Goal: Information Seeking & Learning: Learn about a topic

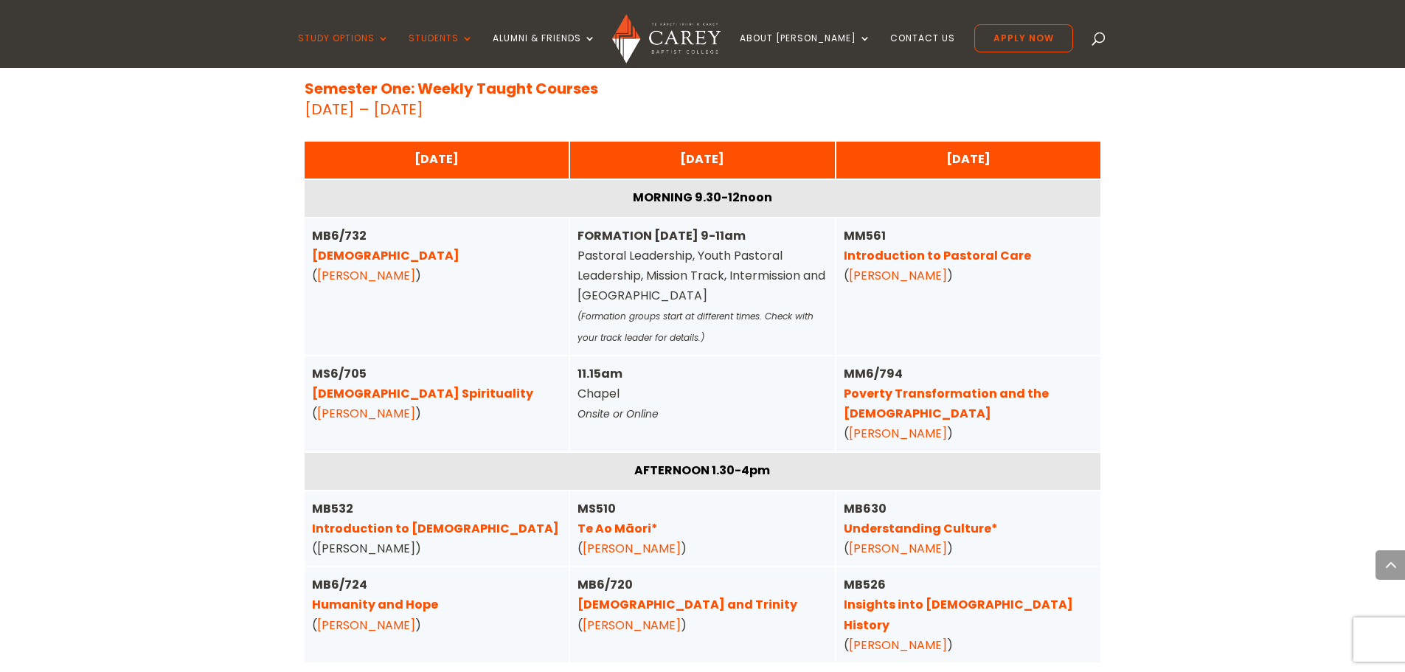
scroll to position [3687, 0]
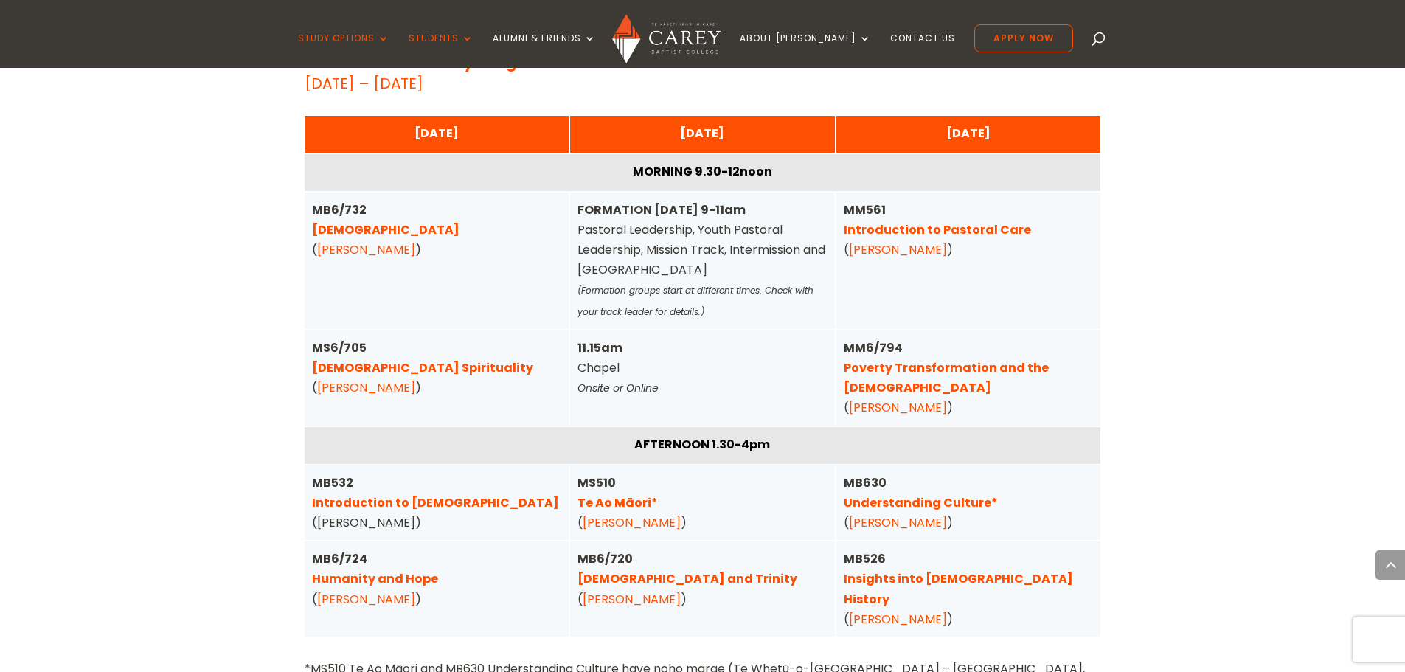
click at [394, 359] on link "Christian Spirituality" at bounding box center [422, 367] width 221 height 17
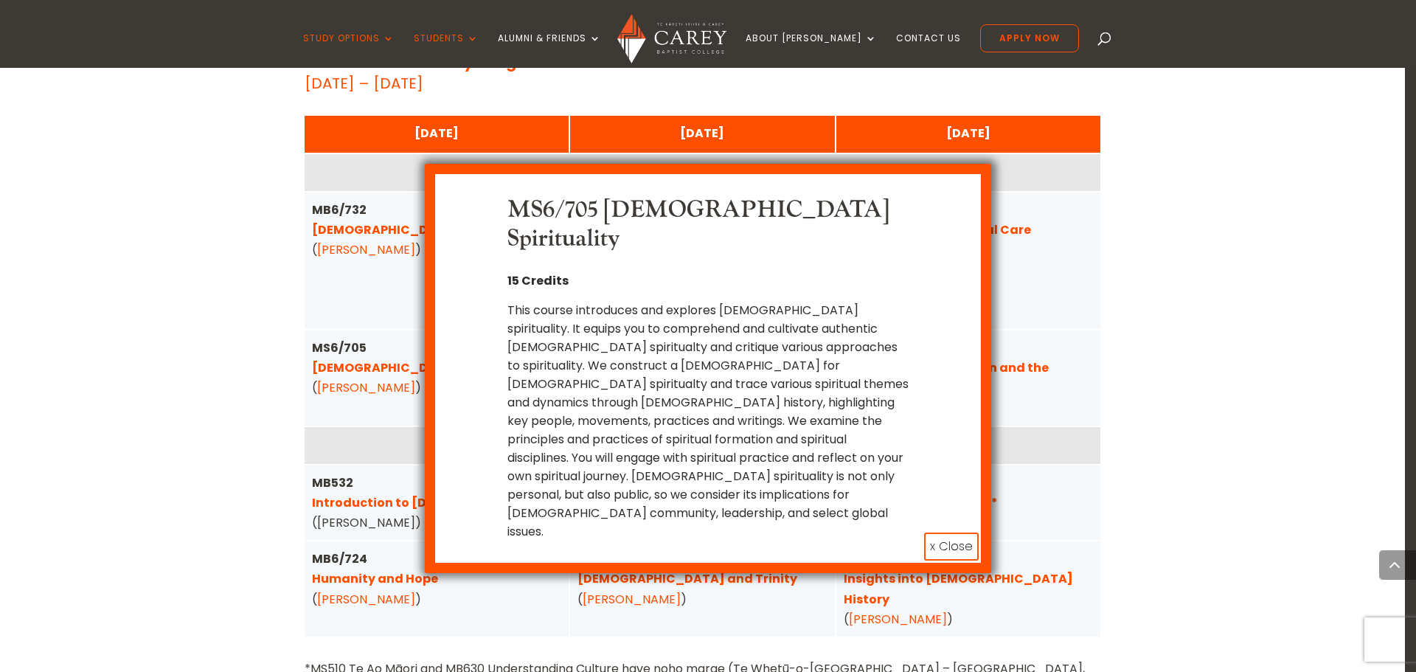
click at [957, 532] on button "x Close" at bounding box center [951, 546] width 55 height 28
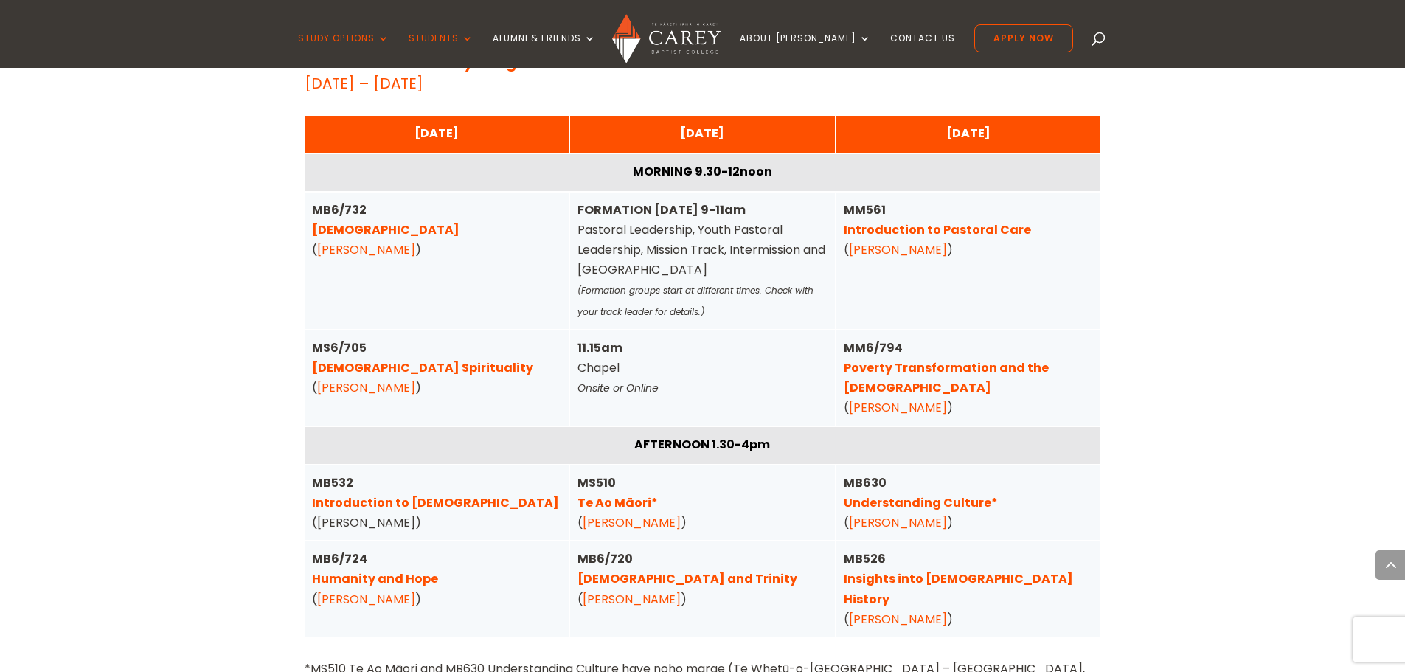
click at [465, 494] on link "Introduction to the New Testament" at bounding box center [435, 502] width 247 height 17
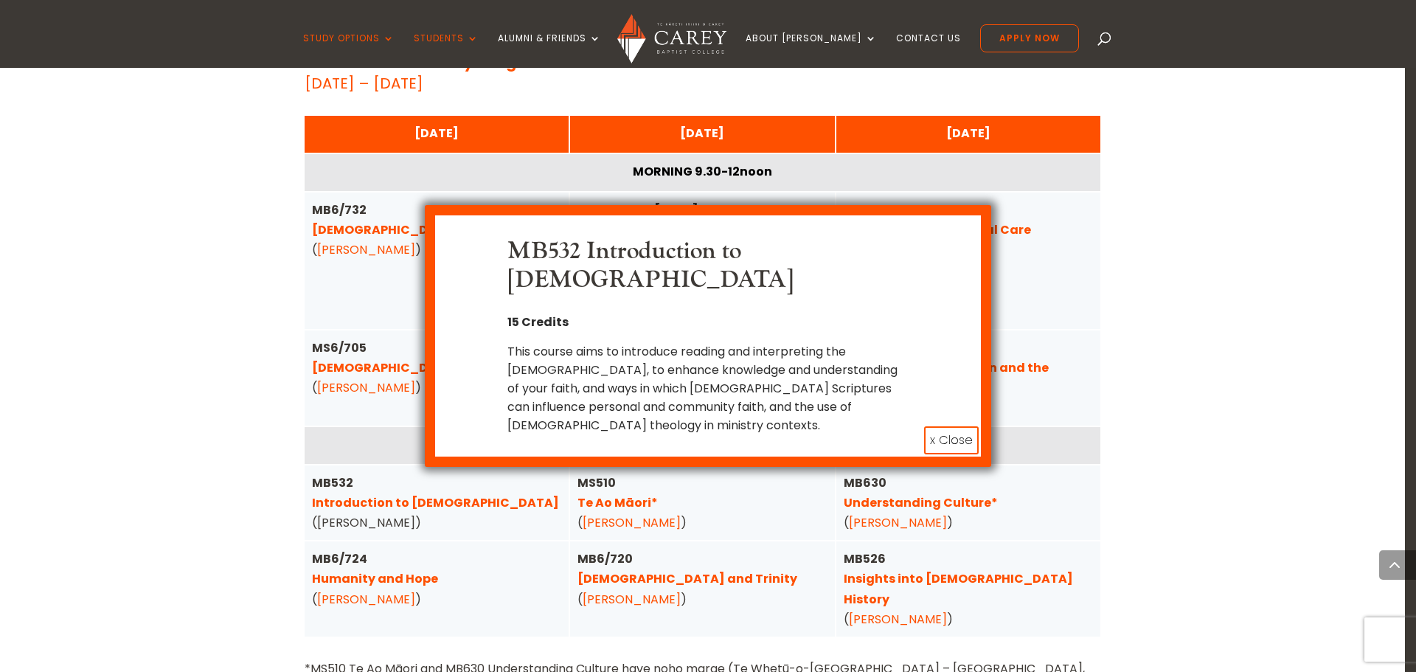
click at [936, 441] on button "x Close" at bounding box center [951, 440] width 55 height 28
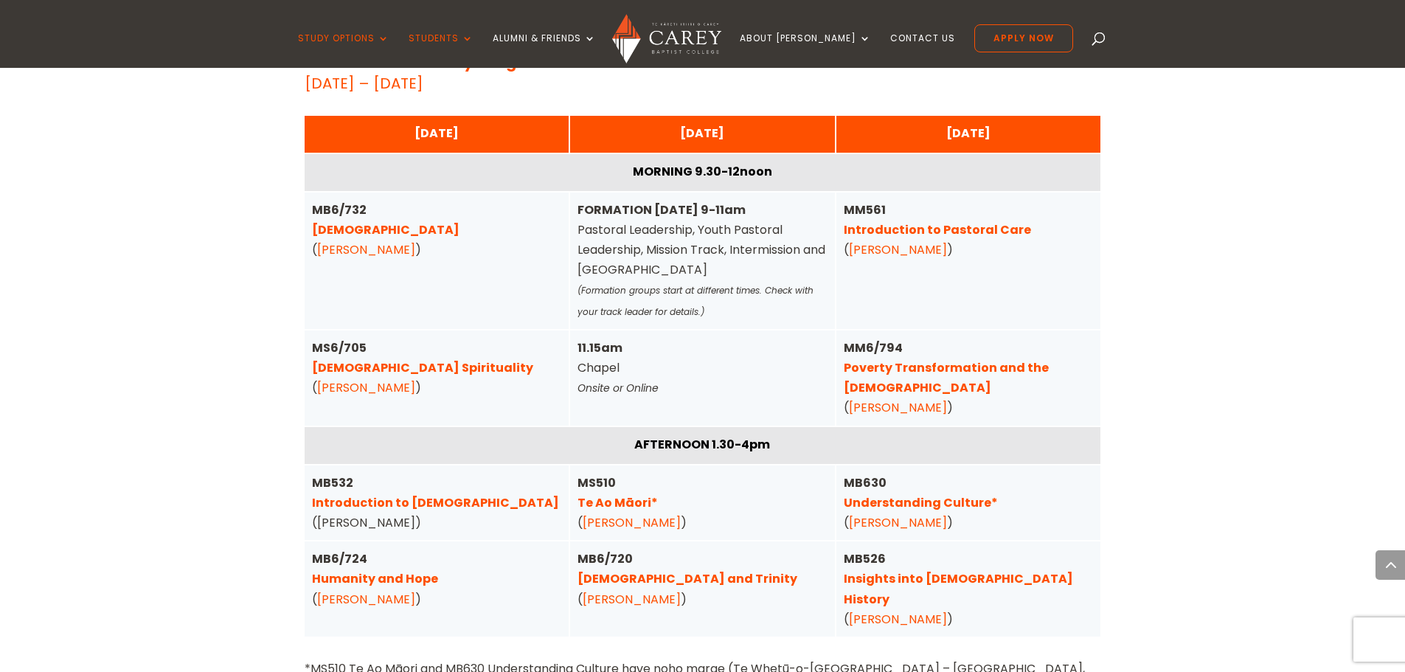
click at [392, 570] on link "Humanity and Hope" at bounding box center [375, 578] width 126 height 17
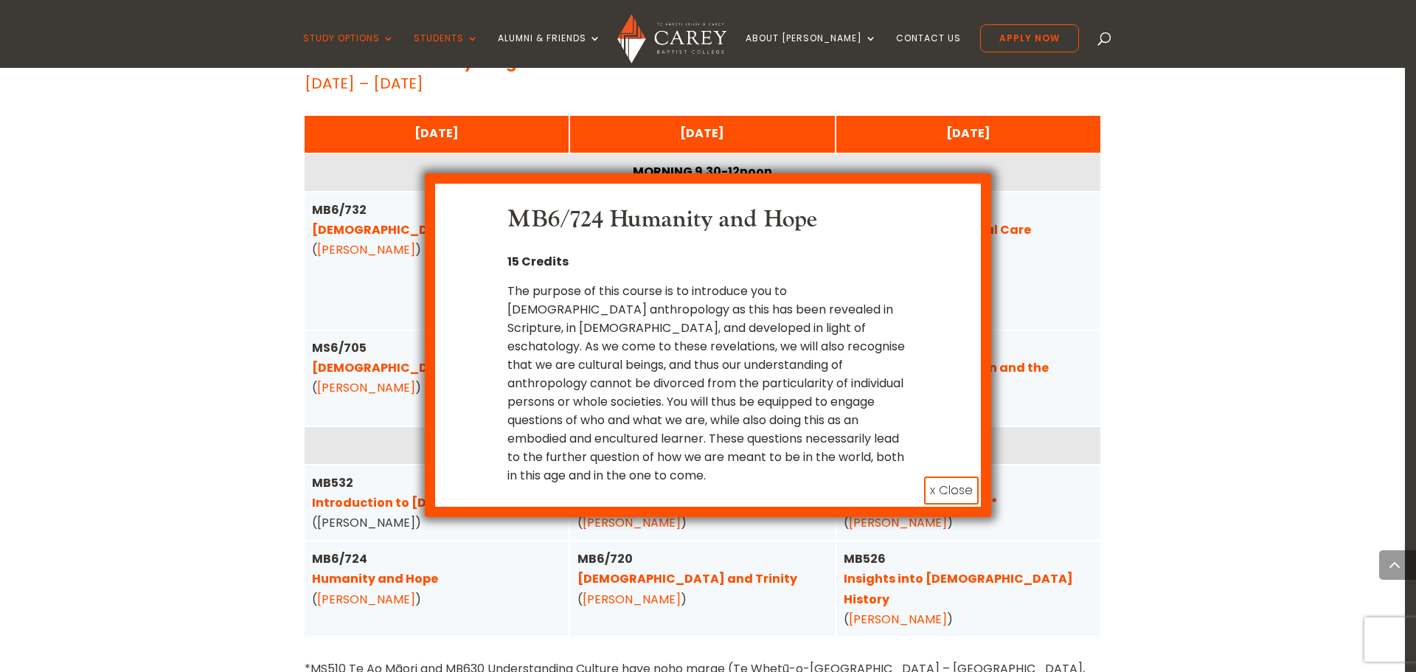
click at [948, 476] on button "x Close" at bounding box center [951, 490] width 55 height 28
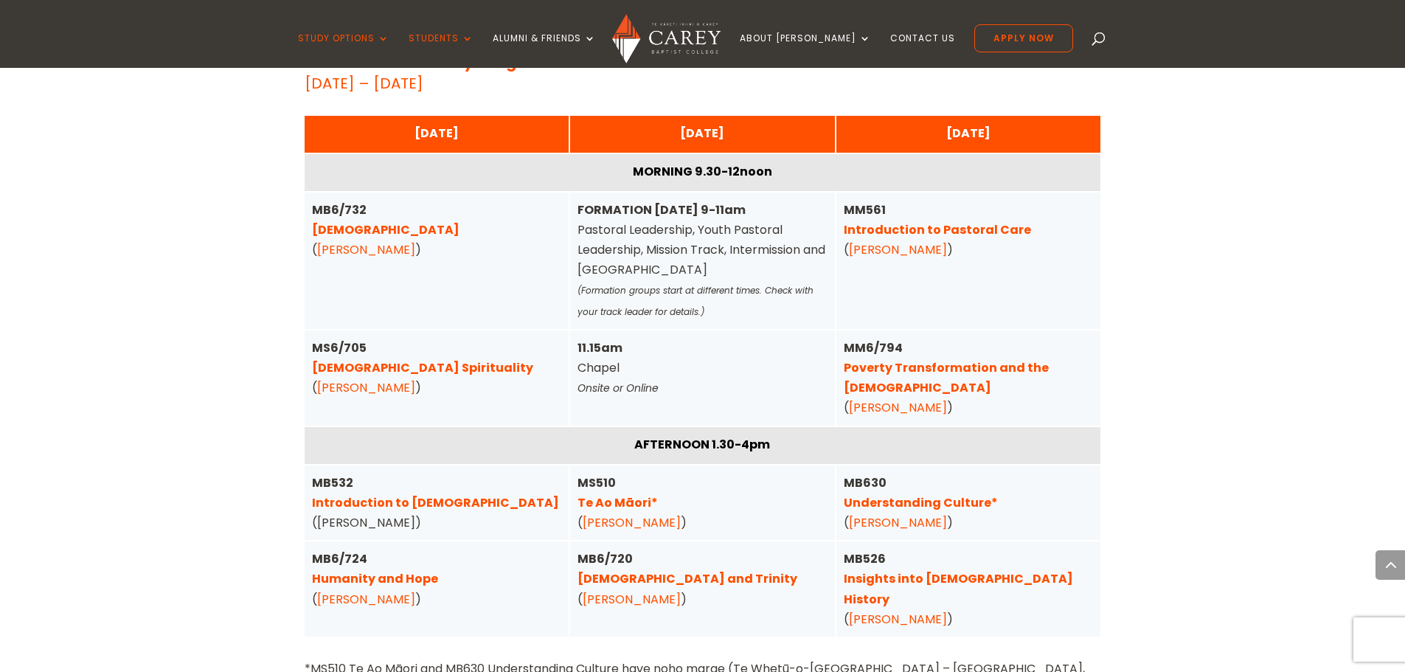
click at [639, 570] on link "Christ and Trinity" at bounding box center [687, 578] width 220 height 17
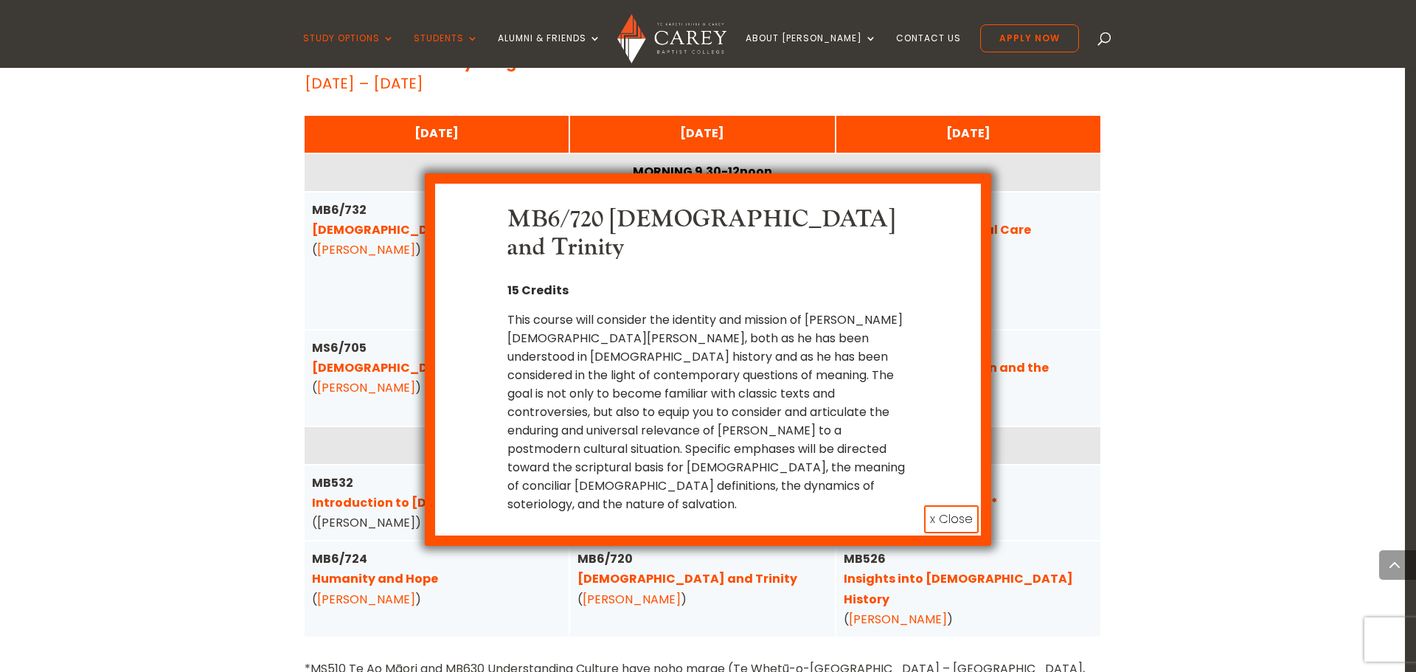
click at [952, 505] on button "x Close" at bounding box center [951, 519] width 55 height 28
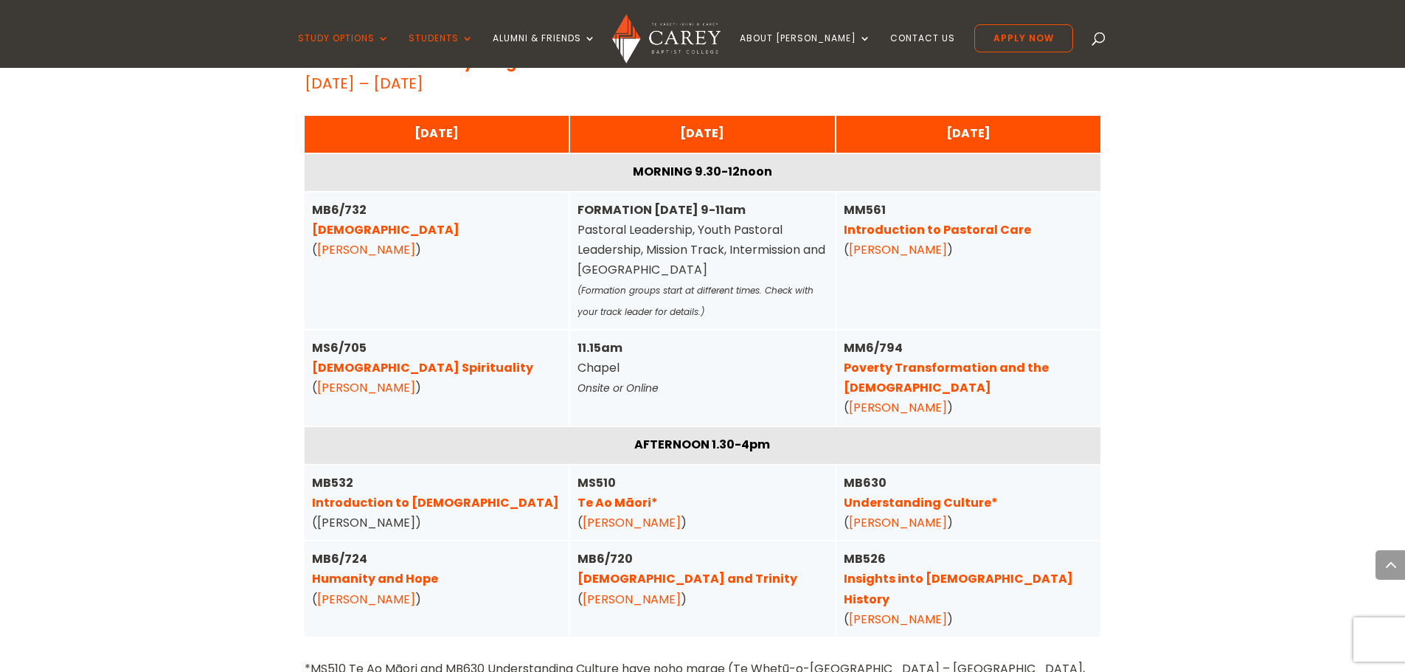
click at [965, 494] on link "Understanding Culture*" at bounding box center [921, 502] width 154 height 17
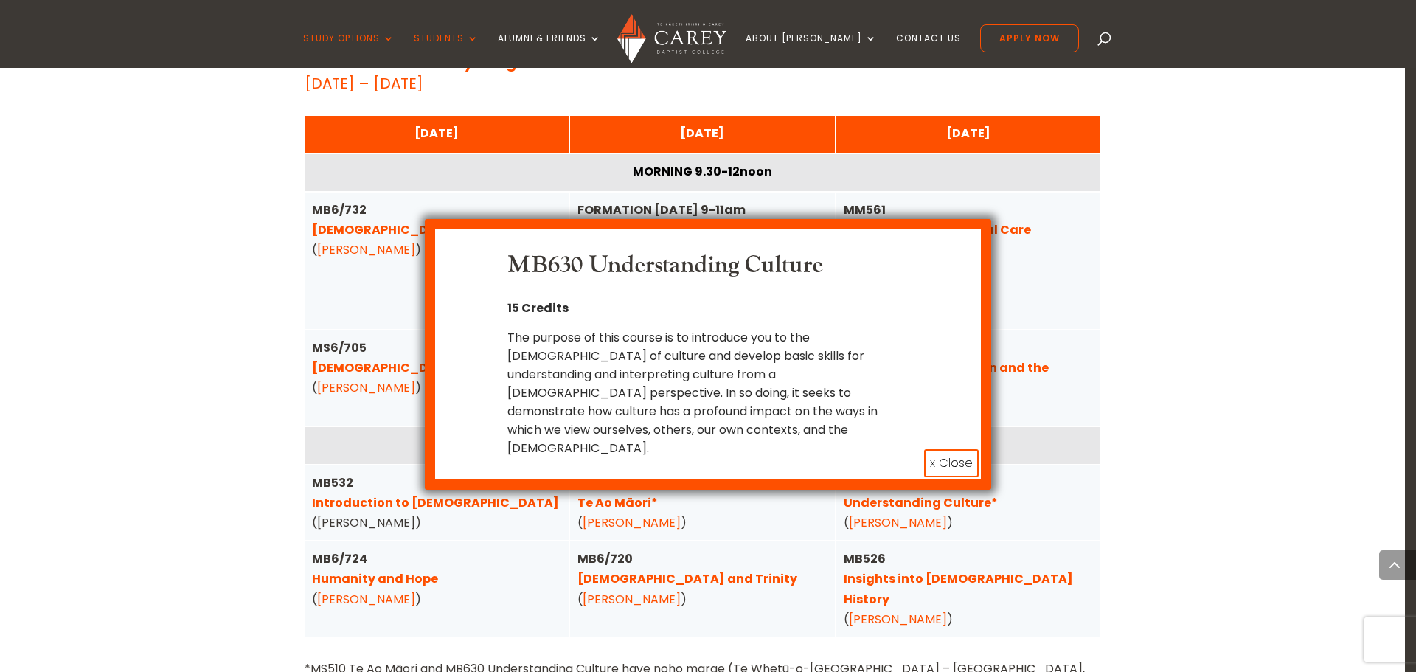
click at [957, 449] on button "x Close" at bounding box center [951, 463] width 55 height 28
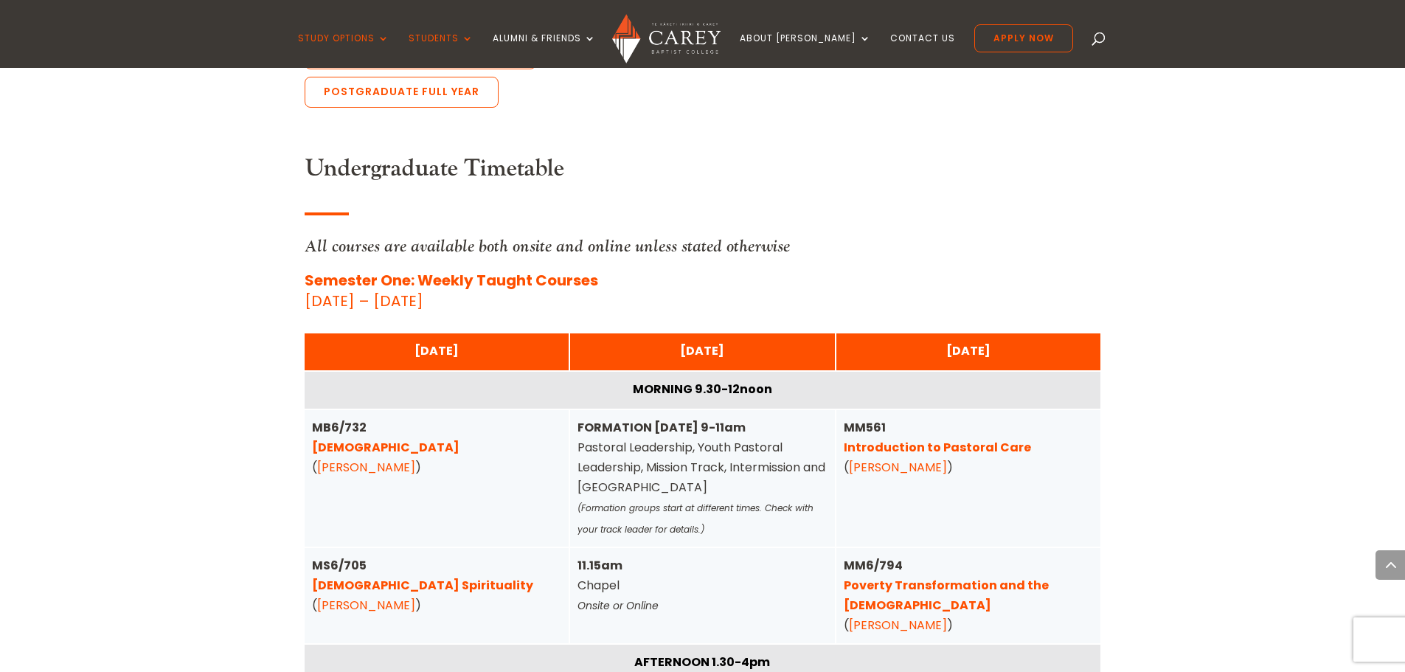
scroll to position [3466, 0]
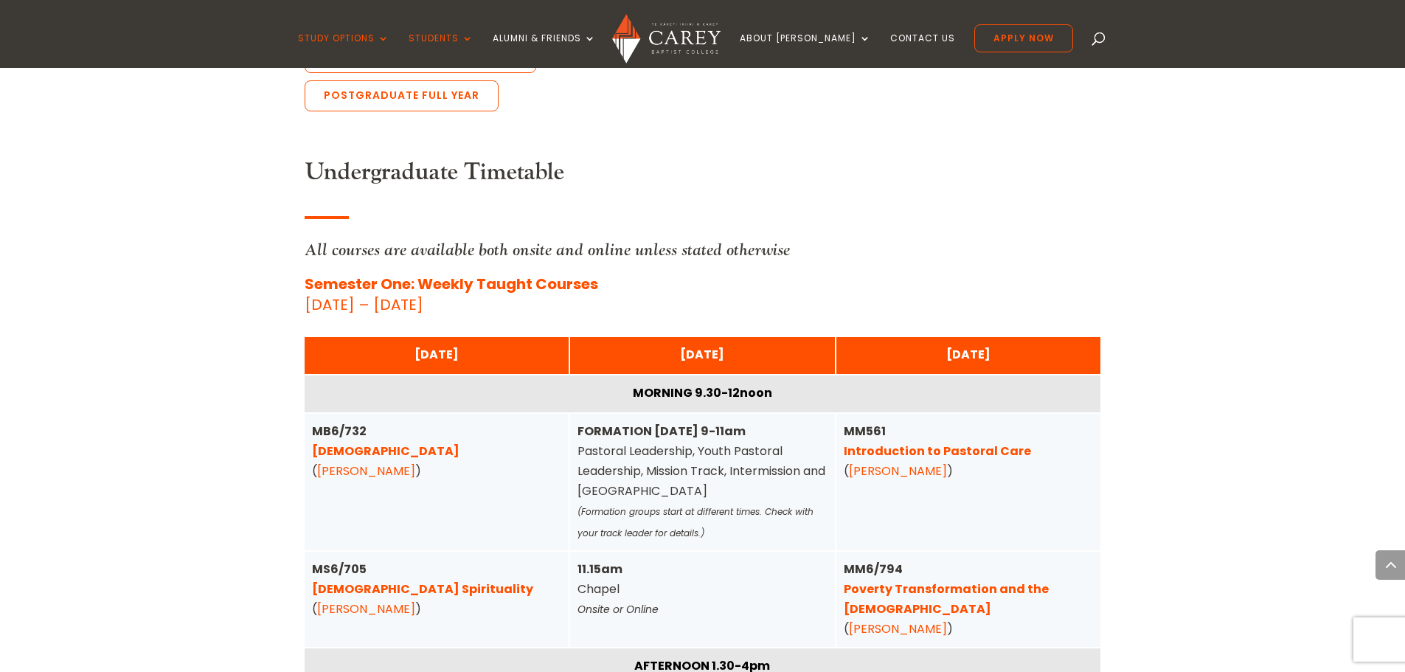
click at [940, 580] on link "Poverty Transformation and the Gospel" at bounding box center [946, 598] width 205 height 37
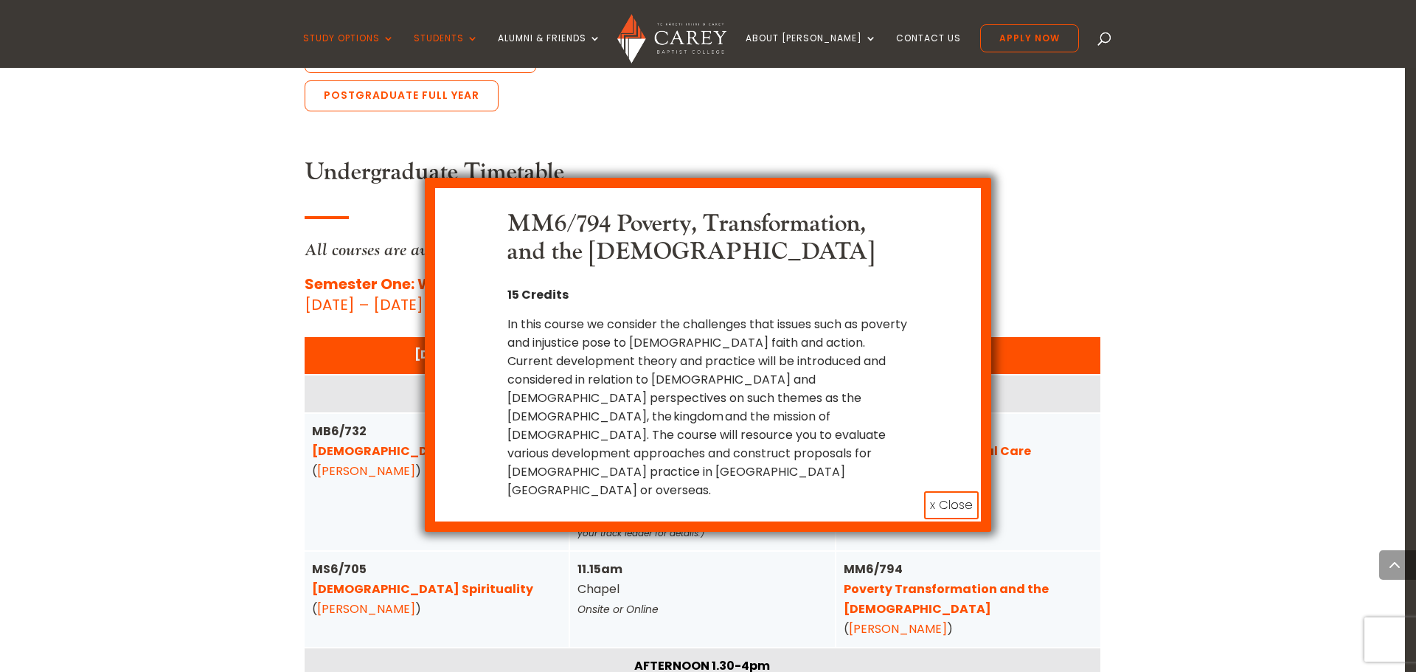
click at [941, 491] on button "x Close" at bounding box center [951, 505] width 55 height 28
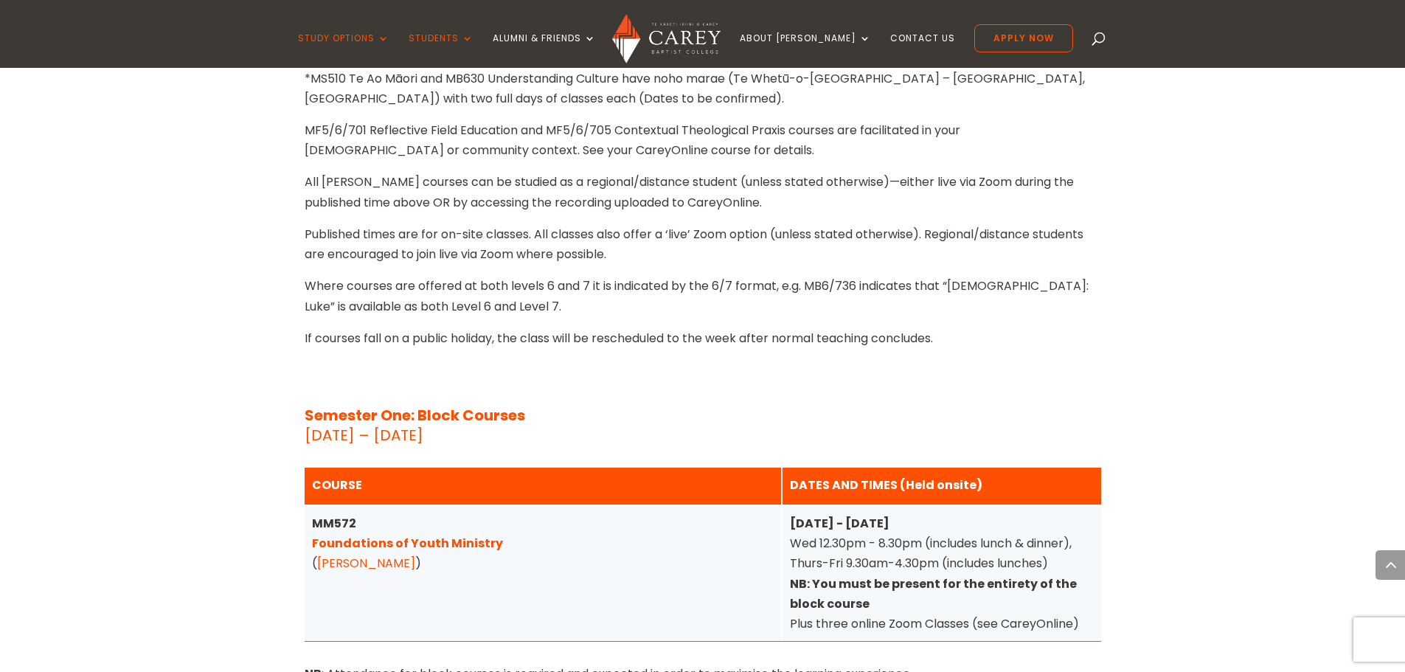
scroll to position [4498, 0]
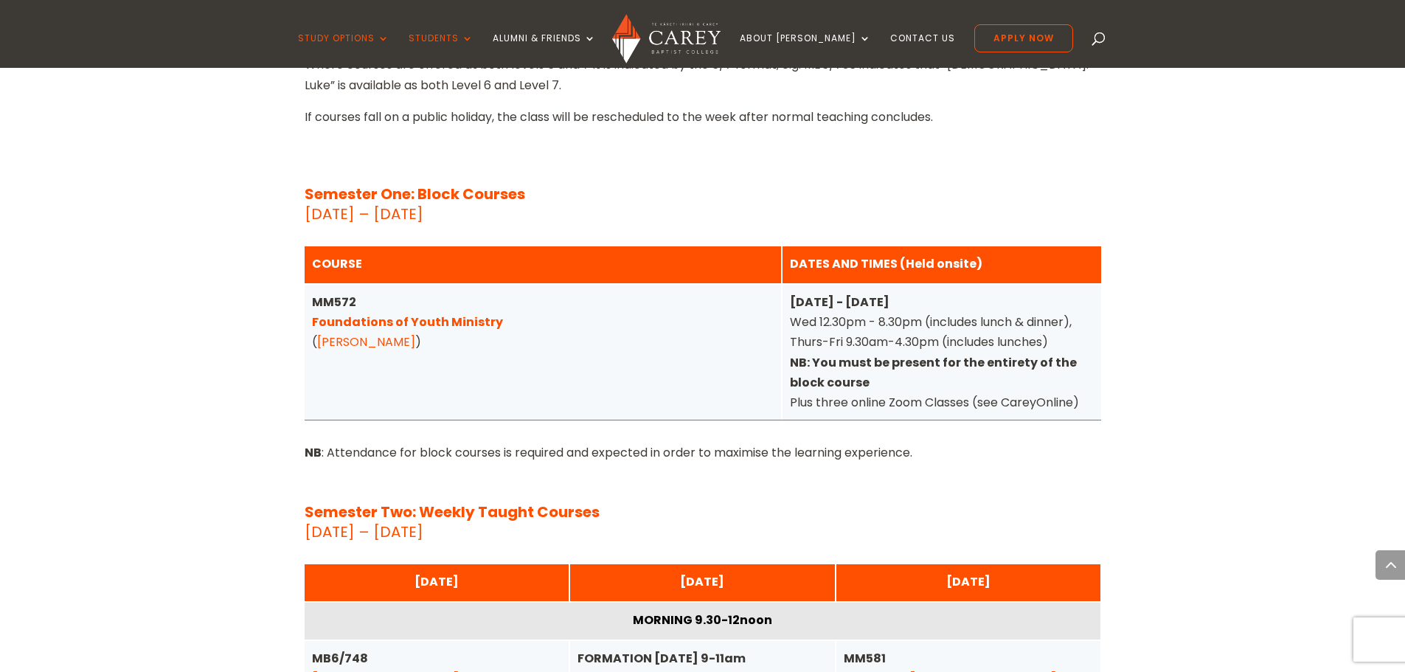
click at [411, 313] on link "Foundations of Youth Ministry" at bounding box center [407, 321] width 191 height 17
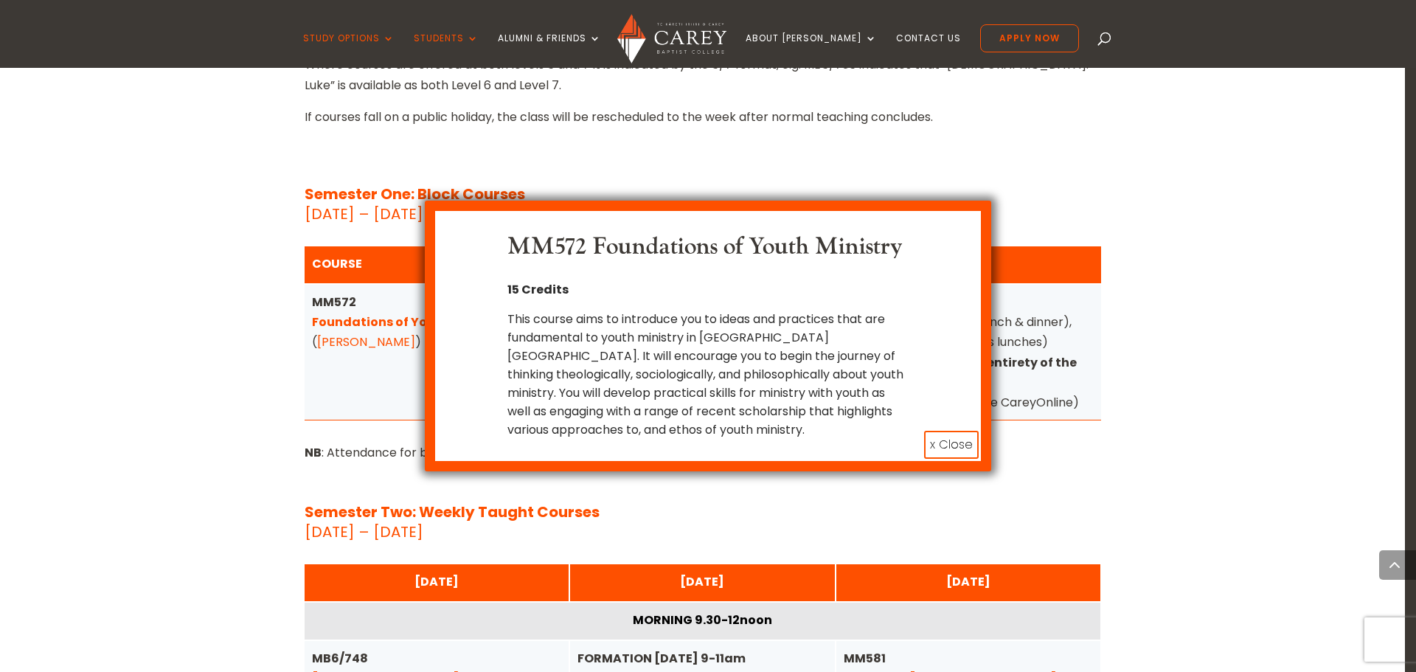
click at [933, 434] on button "x Close" at bounding box center [951, 445] width 55 height 28
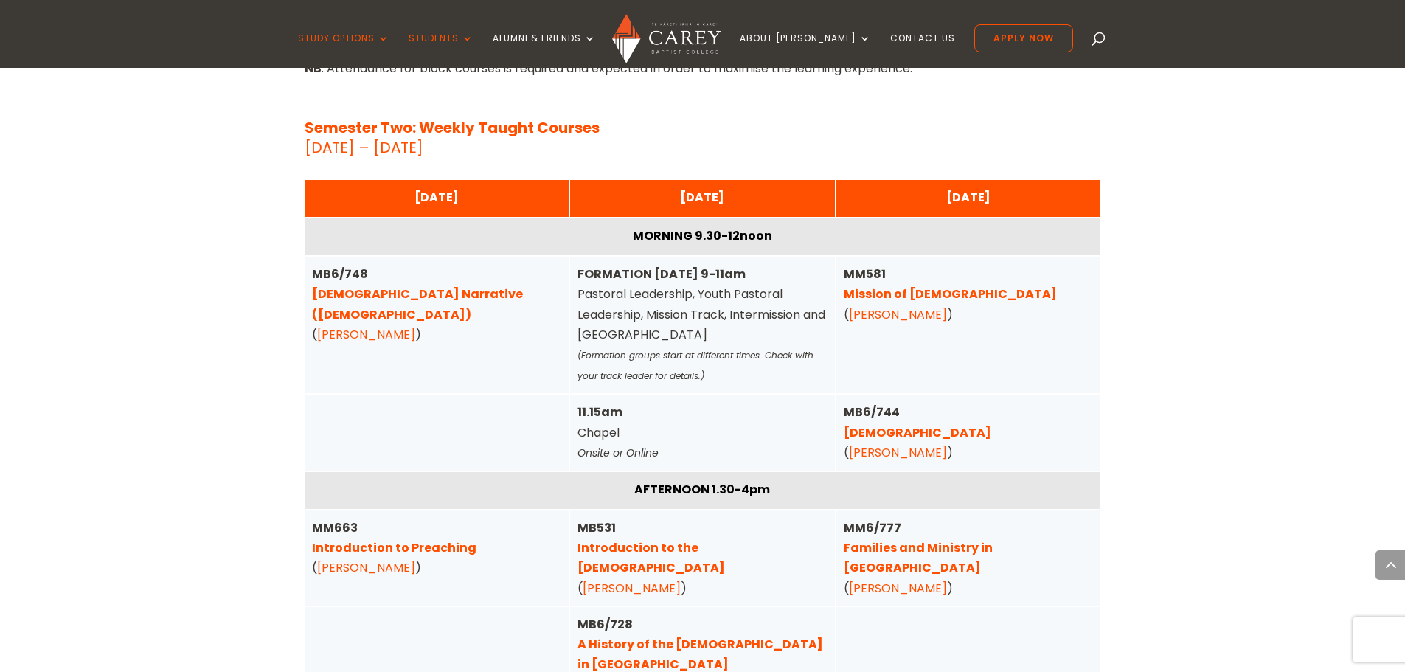
scroll to position [4793, 0]
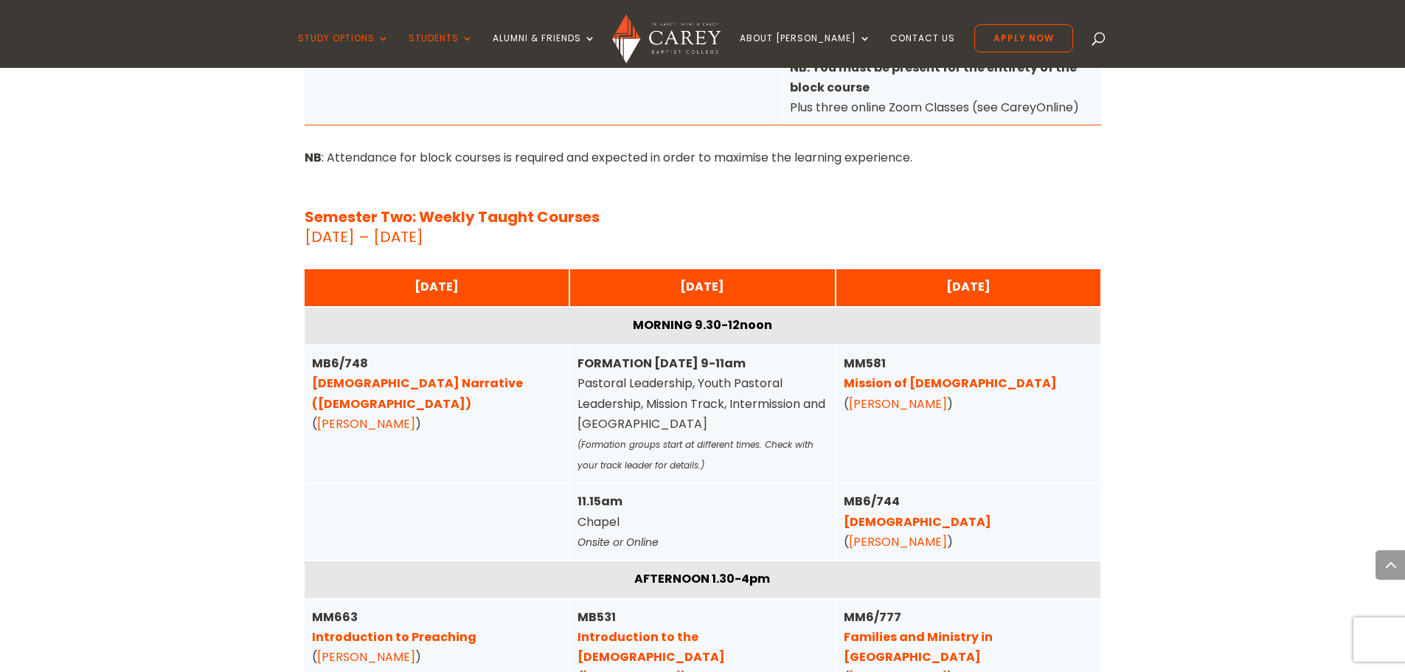
click at [488, 375] on link "Biblical Narrative (Old Testament)" at bounding box center [417, 393] width 211 height 37
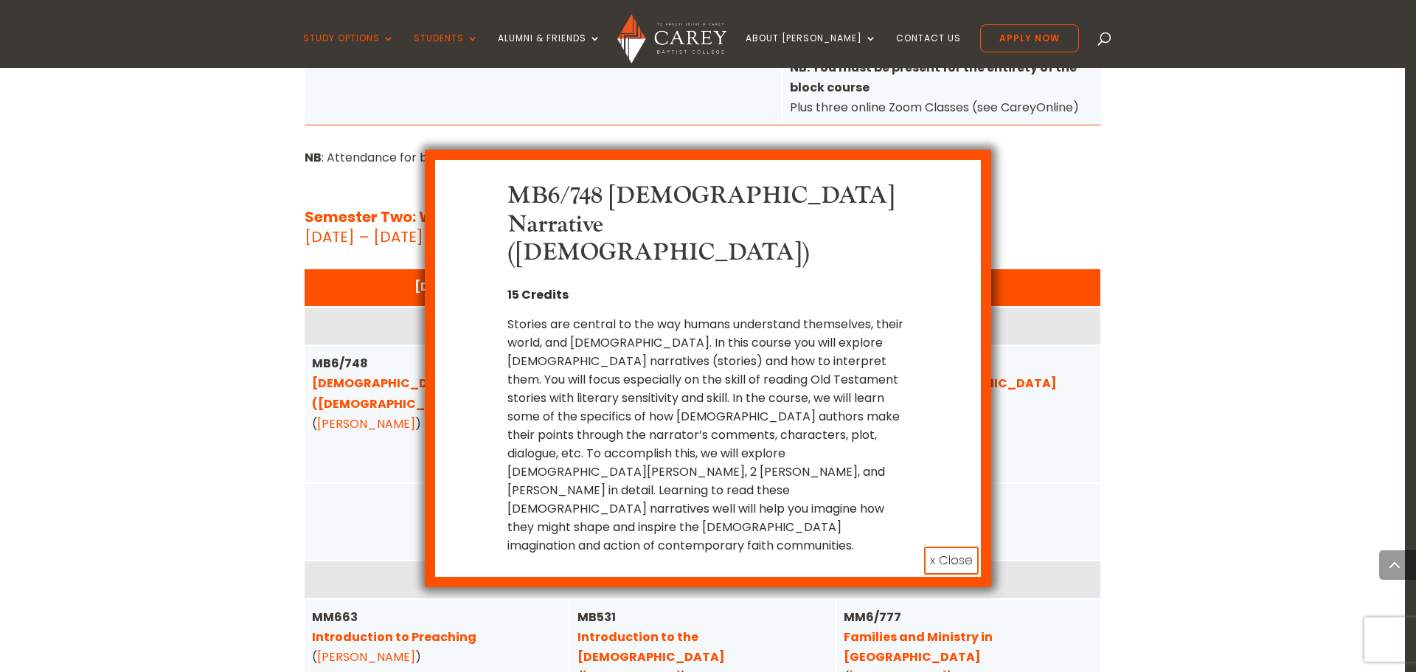
click at [954, 546] on button "x Close" at bounding box center [951, 560] width 55 height 28
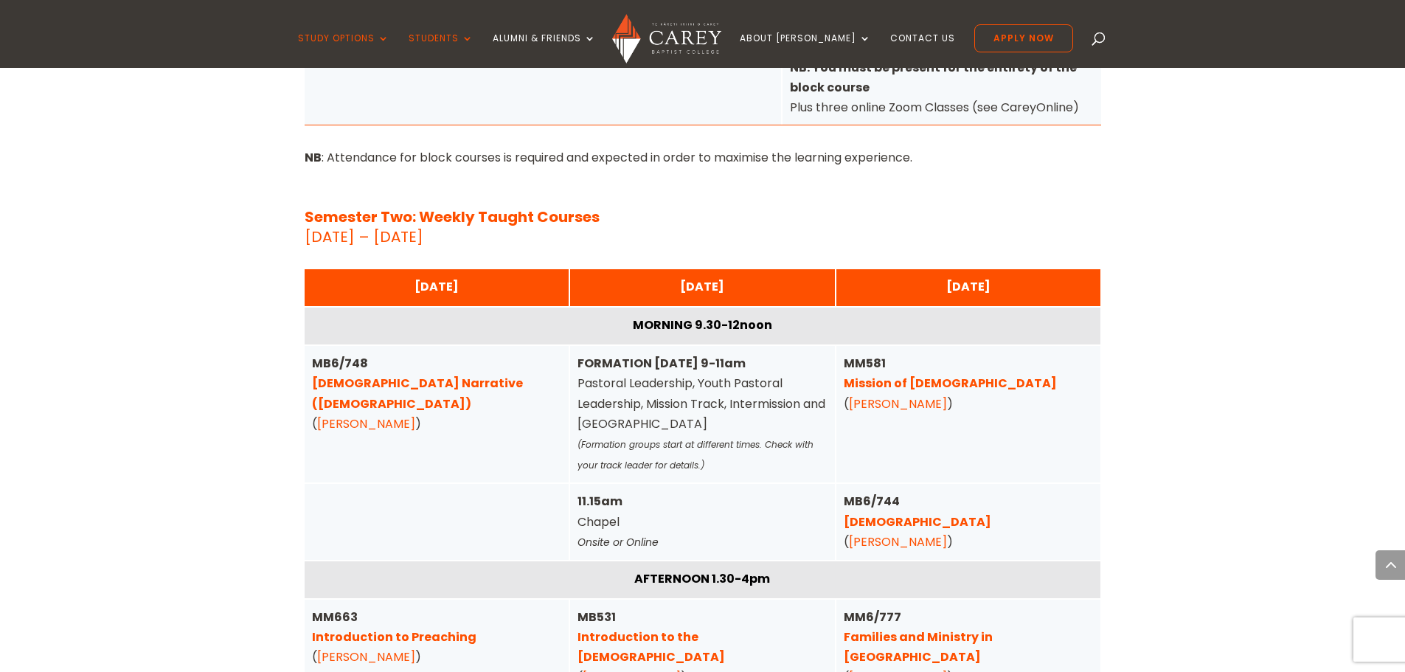
click at [679, 376] on div "FORMATION TUESDAY 9-11am Pastoral Leadership, Youth Pastoral Leadership, Missio…" at bounding box center [702, 414] width 250 height 122
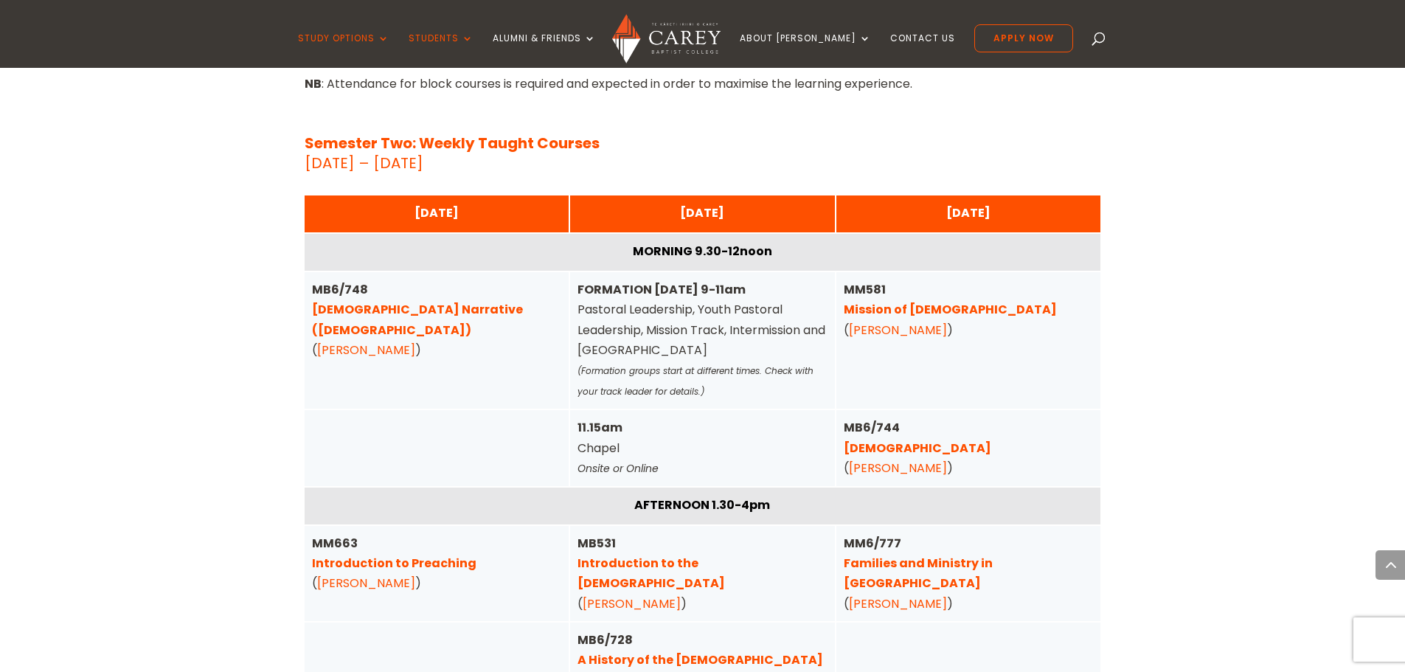
scroll to position [5015, 0]
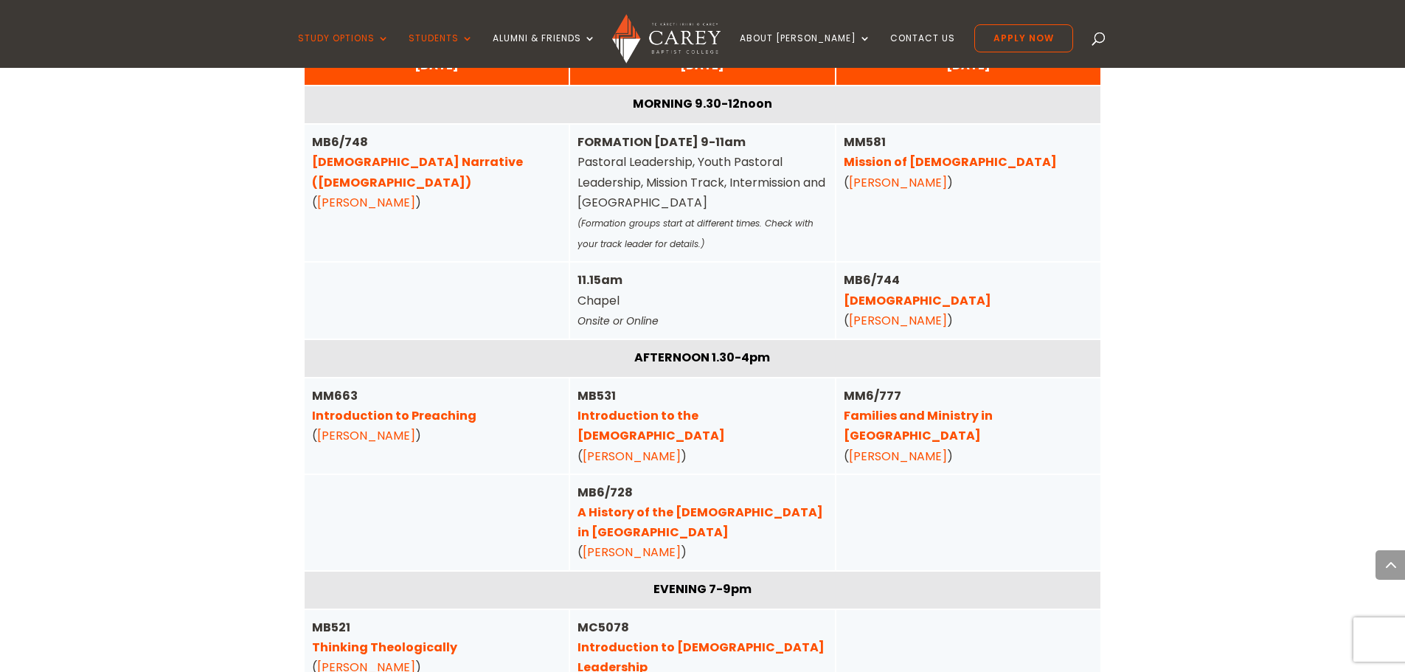
click at [434, 407] on link "Introduction to Preaching" at bounding box center [394, 415] width 164 height 17
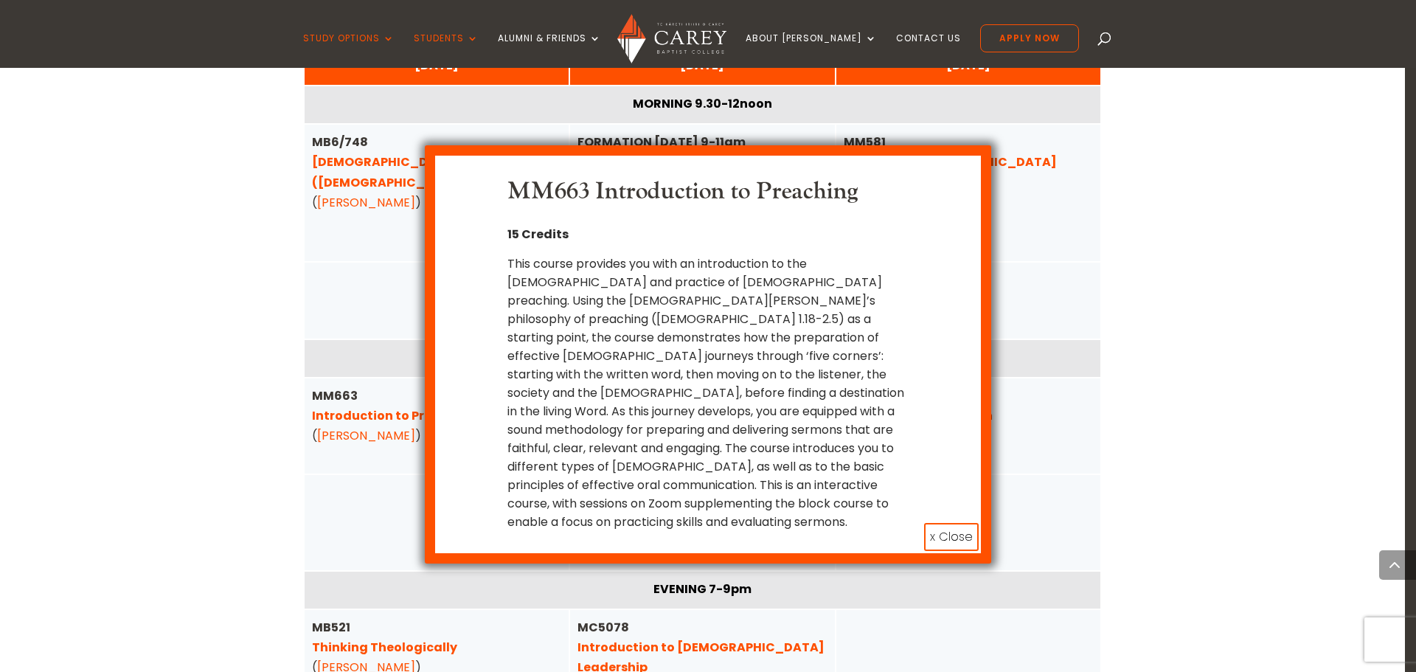
click at [958, 523] on button "x Close" at bounding box center [951, 537] width 55 height 28
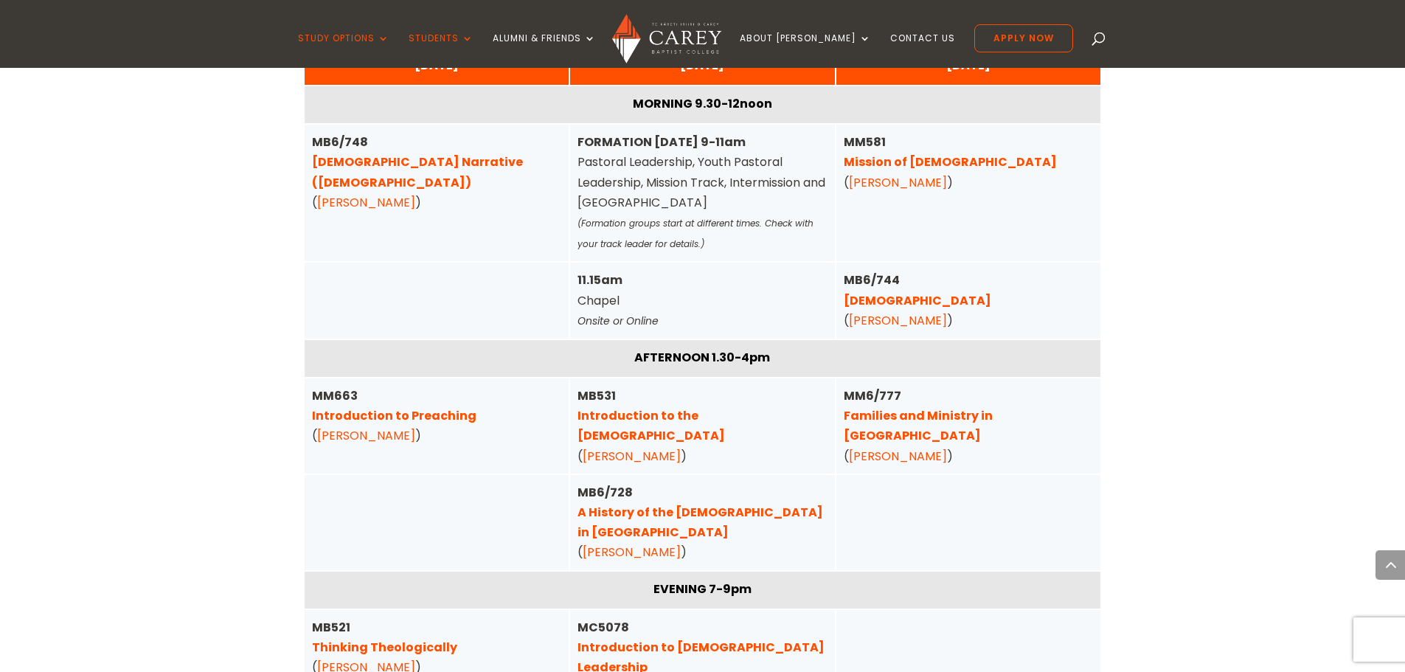
click at [379, 639] on link "Thinking Theologically" at bounding box center [384, 647] width 145 height 17
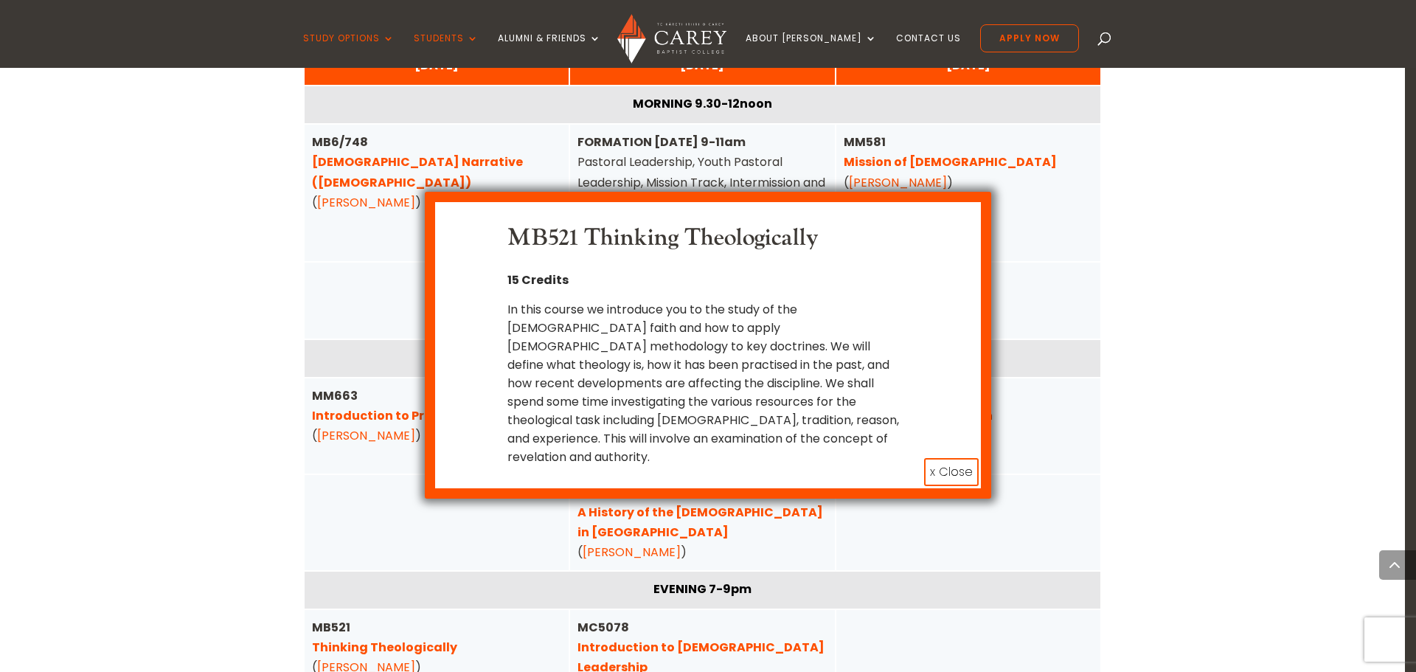
click at [855, 395] on div "In this course we introduce you to the study of the [DEMOGRAPHIC_DATA] faith an…" at bounding box center [707, 383] width 401 height 166
click at [657, 333] on div "In this course we introduce you to the study of the [DEMOGRAPHIC_DATA] faith an…" at bounding box center [707, 383] width 401 height 166
click at [659, 367] on div "In this course we introduce you to the study of the [DEMOGRAPHIC_DATA] faith an…" at bounding box center [707, 383] width 401 height 166
click at [690, 400] on div "In this course we introduce you to the study of the [DEMOGRAPHIC_DATA] faith an…" at bounding box center [707, 383] width 401 height 166
click at [939, 458] on button "x Close" at bounding box center [951, 472] width 55 height 28
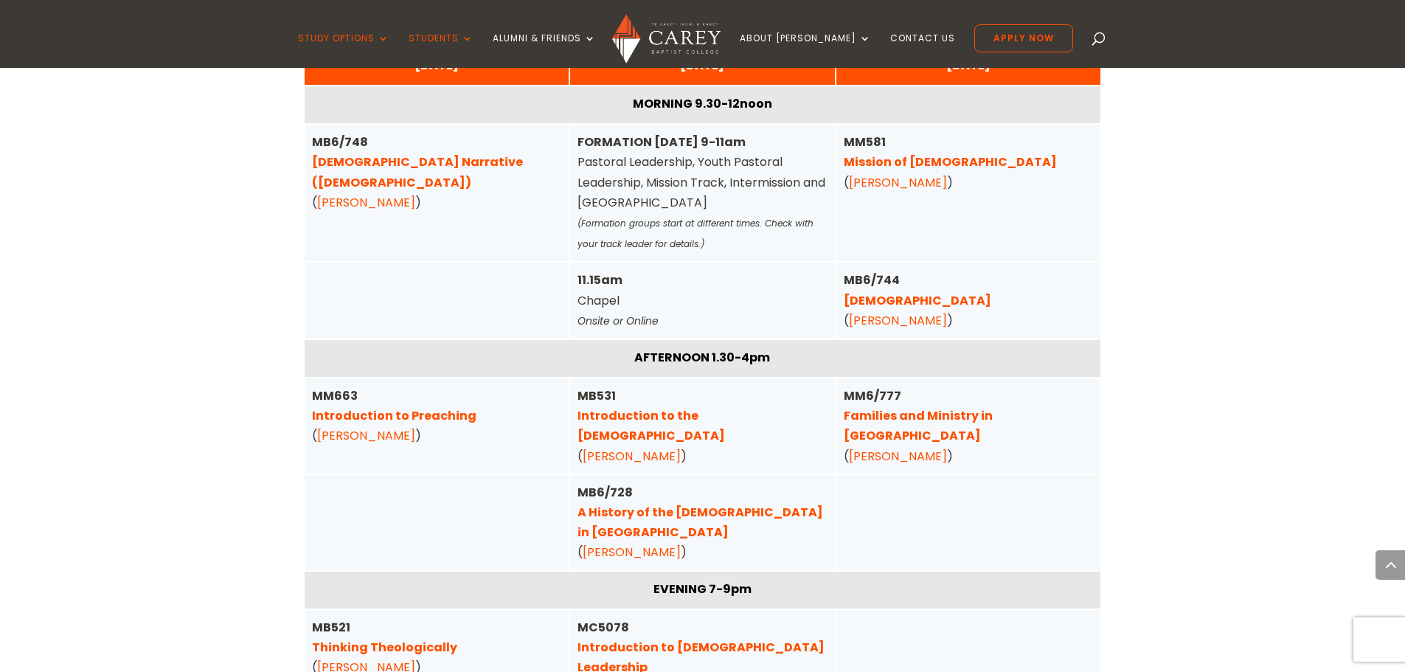
click at [722, 639] on link "Introduction to Christian Leadership" at bounding box center [700, 657] width 247 height 37
click at [655, 617] on div "MC5078 Introduction to Christian Leadership ( Michael Rhodes and others) Online…" at bounding box center [702, 667] width 250 height 101
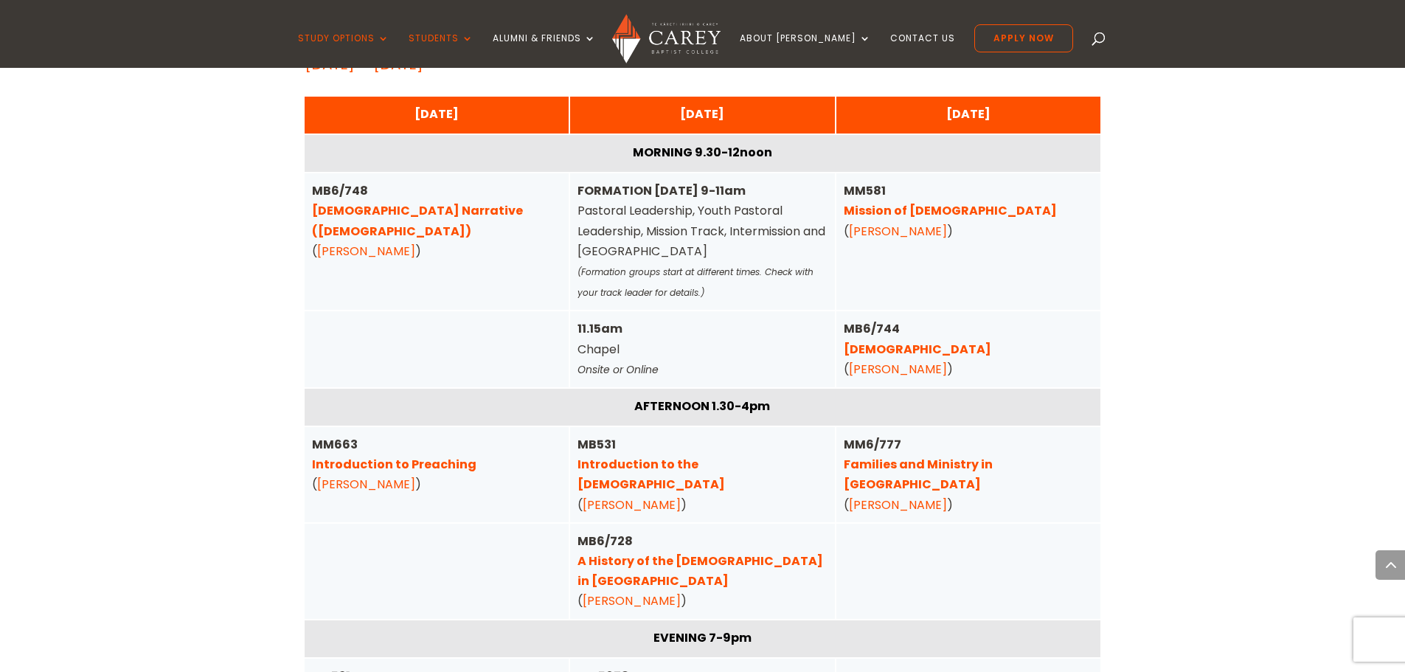
scroll to position [4941, 0]
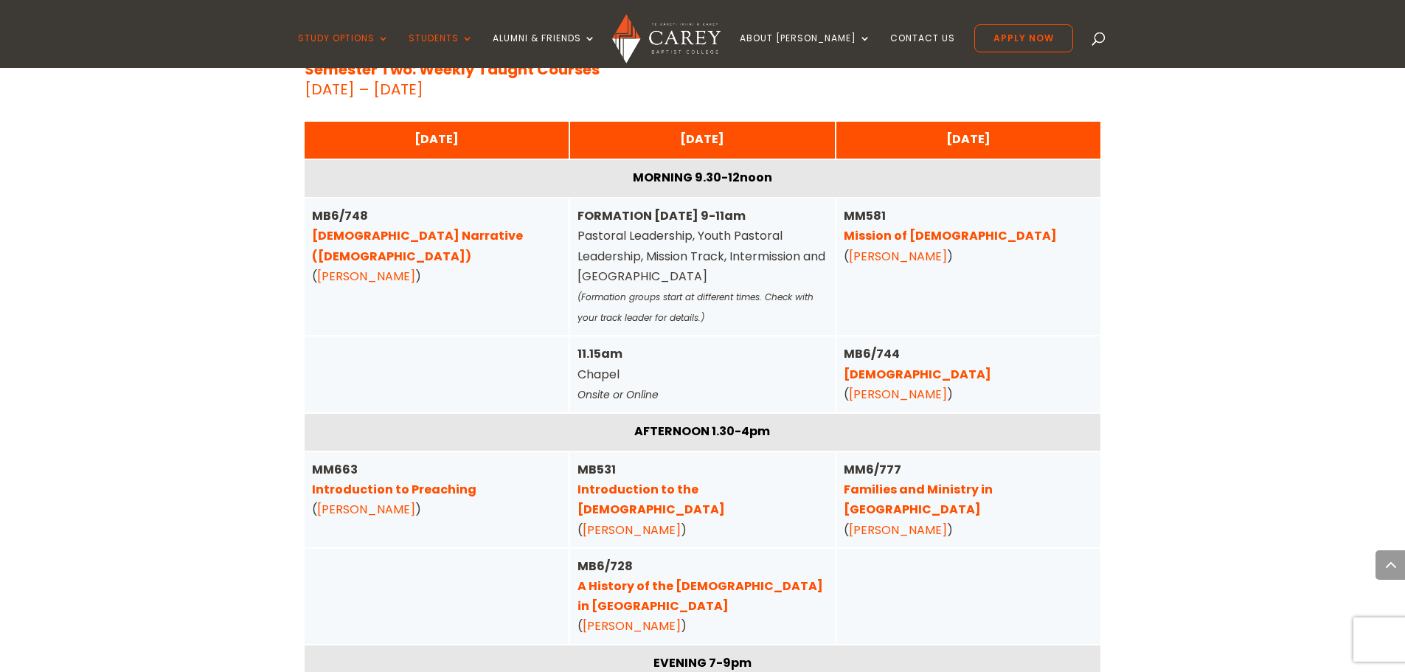
click at [746, 577] on link "A History of the Gospel in Aotearoa" at bounding box center [700, 595] width 246 height 37
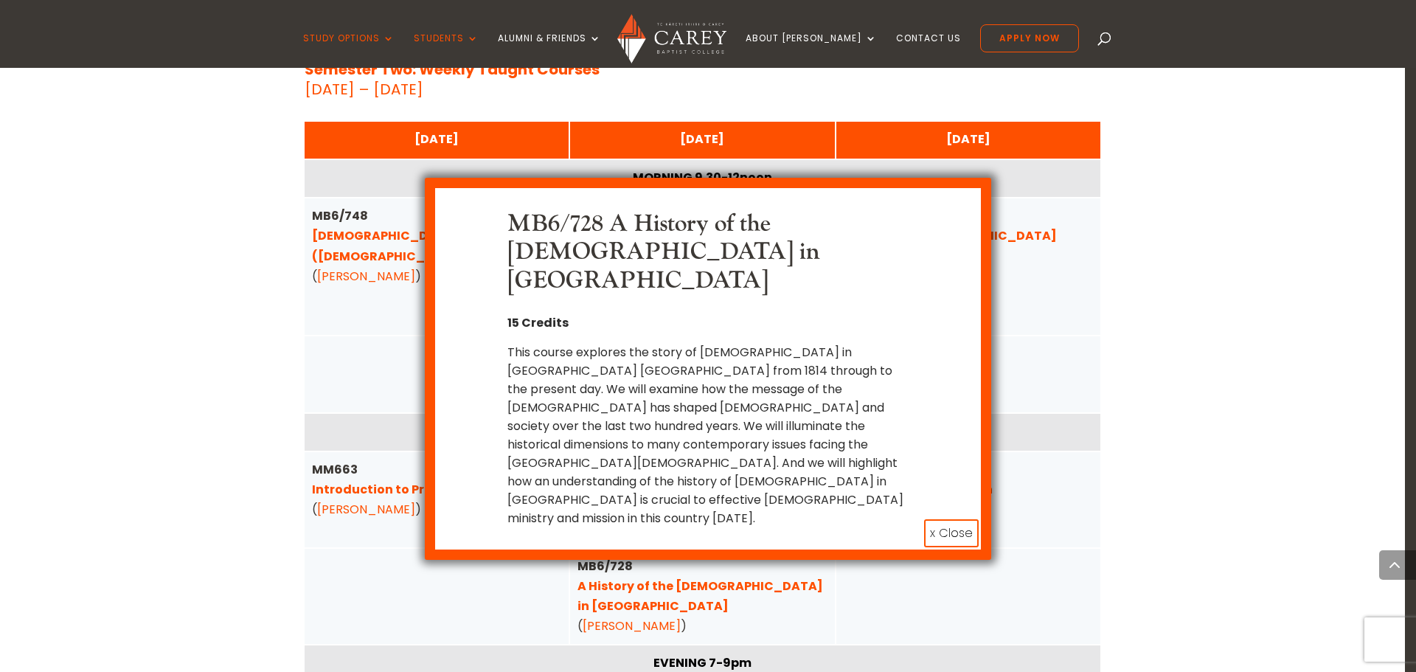
click at [963, 519] on button "x Close" at bounding box center [951, 533] width 55 height 28
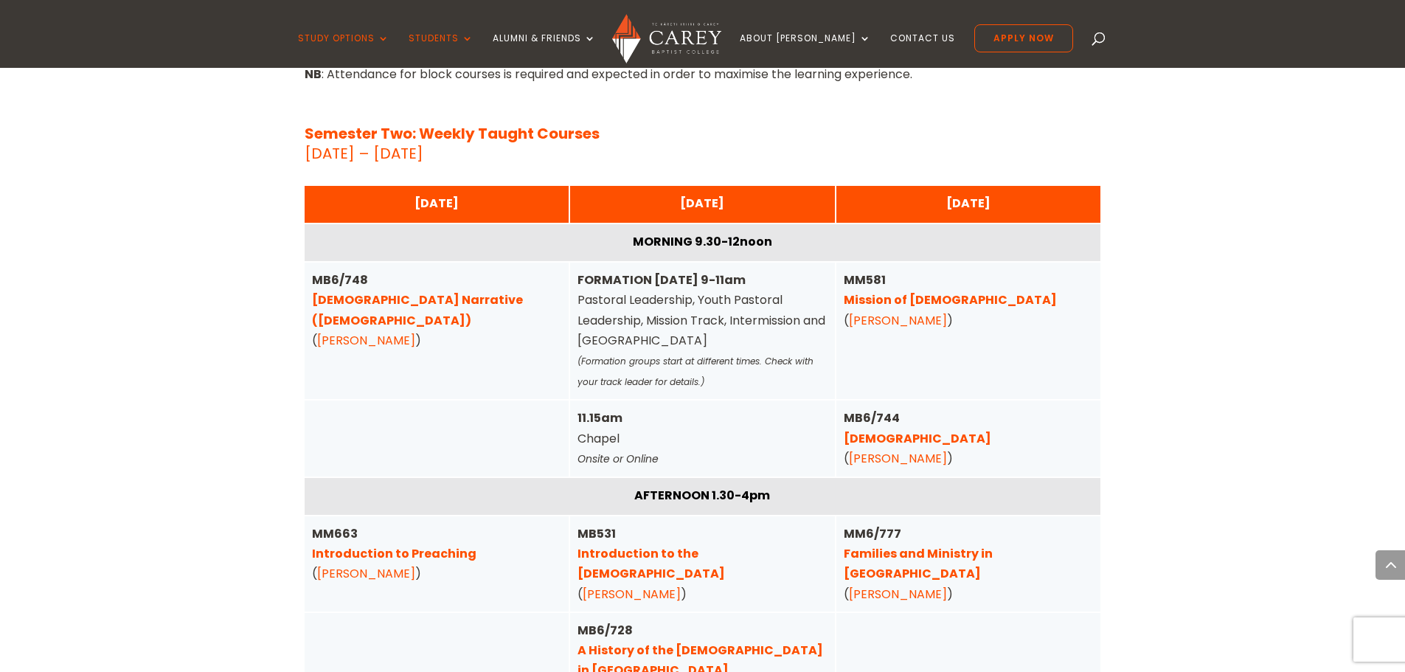
scroll to position [4793, 0]
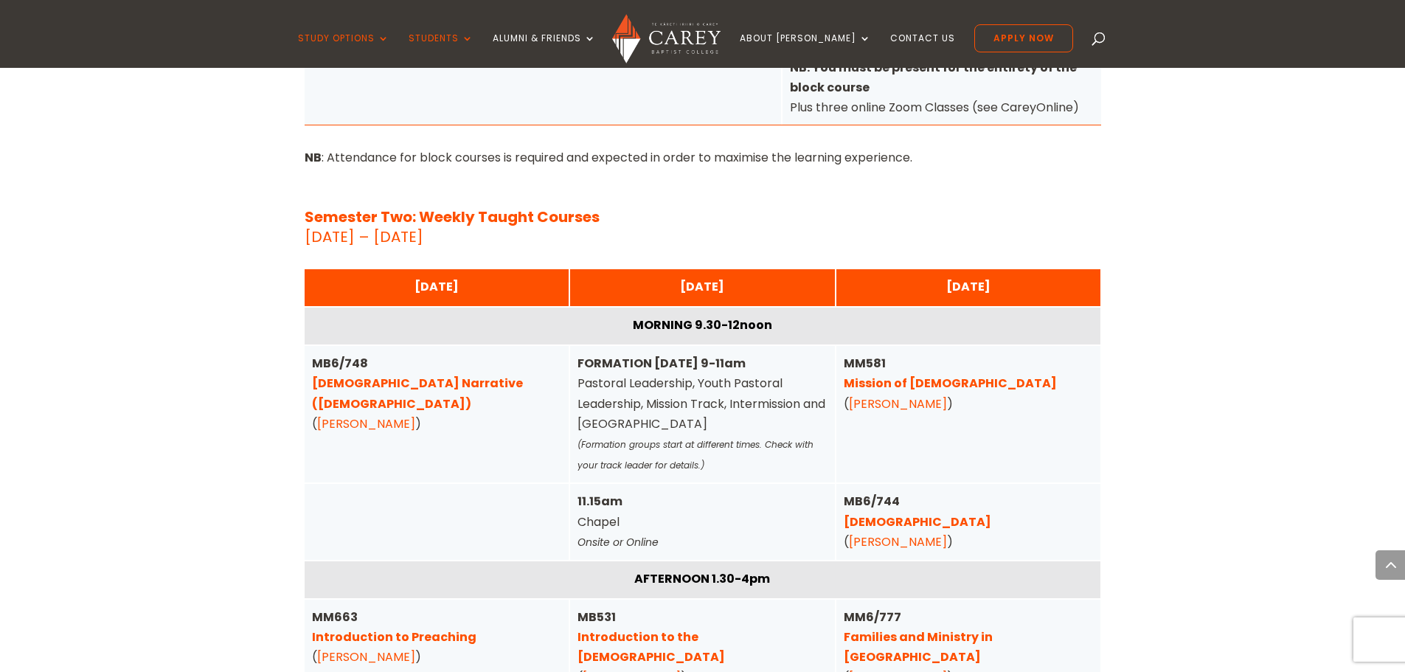
click at [684, 628] on link "Introduction to the Old Testament" at bounding box center [650, 646] width 147 height 37
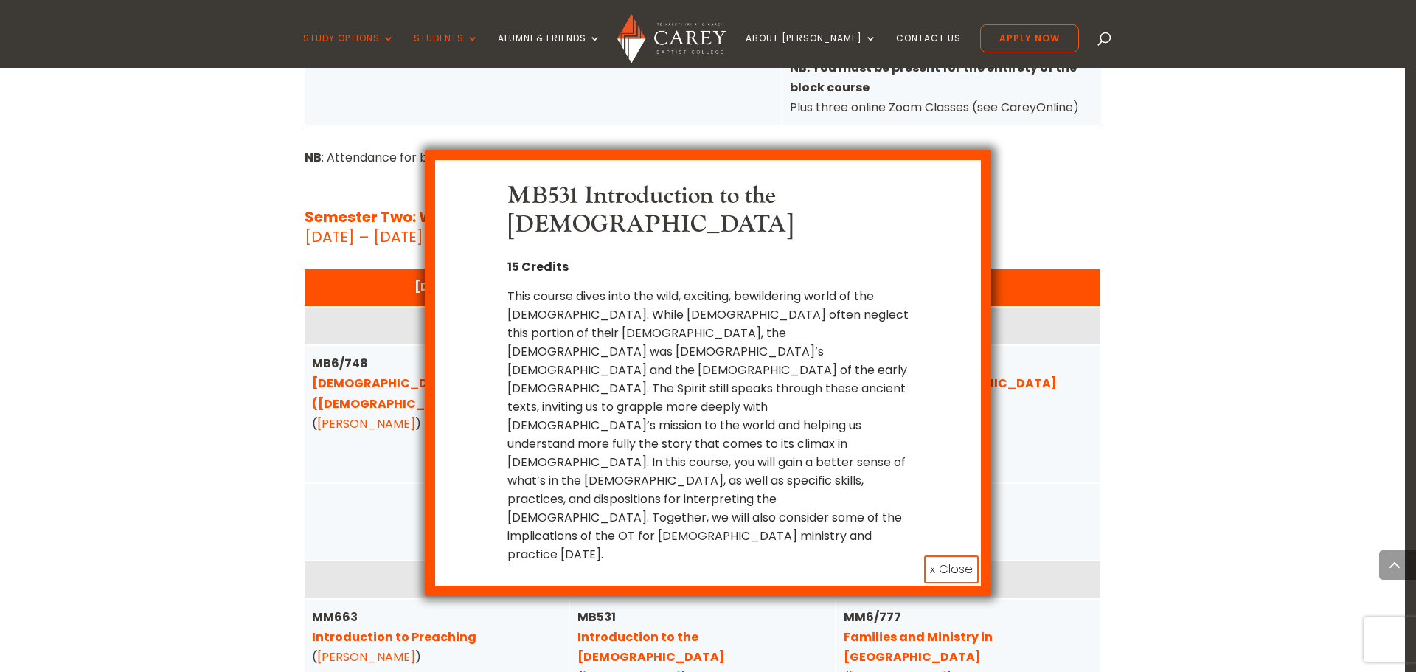
click at [947, 555] on button "x Close" at bounding box center [951, 569] width 55 height 28
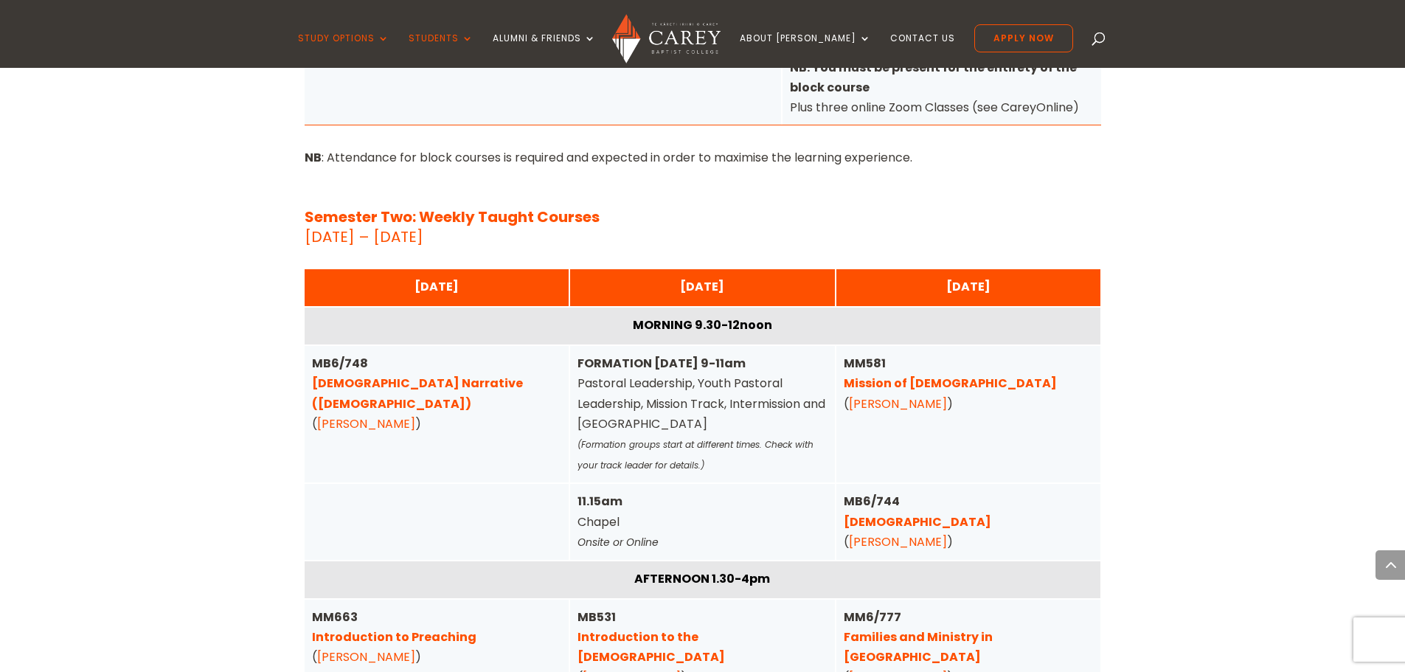
click at [897, 628] on link "Families and Ministry in Aotearoa" at bounding box center [918, 646] width 149 height 37
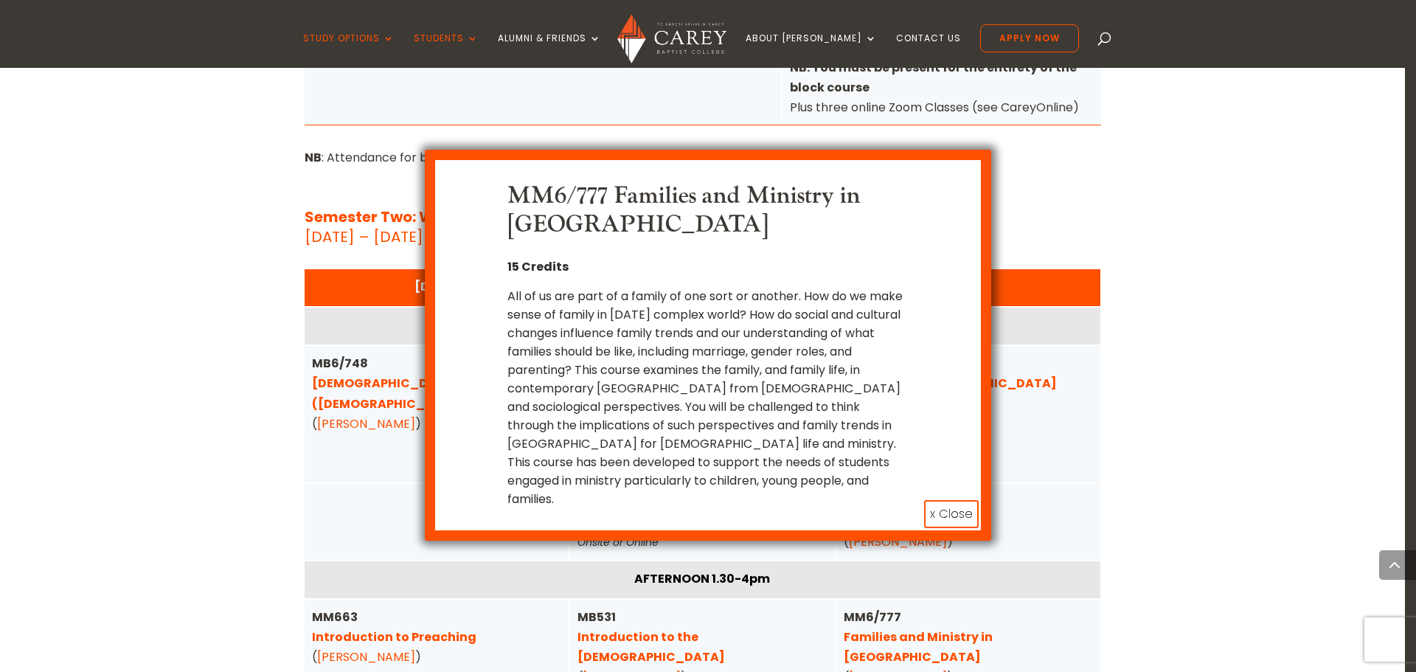
click at [946, 500] on button "x Close" at bounding box center [951, 514] width 55 height 28
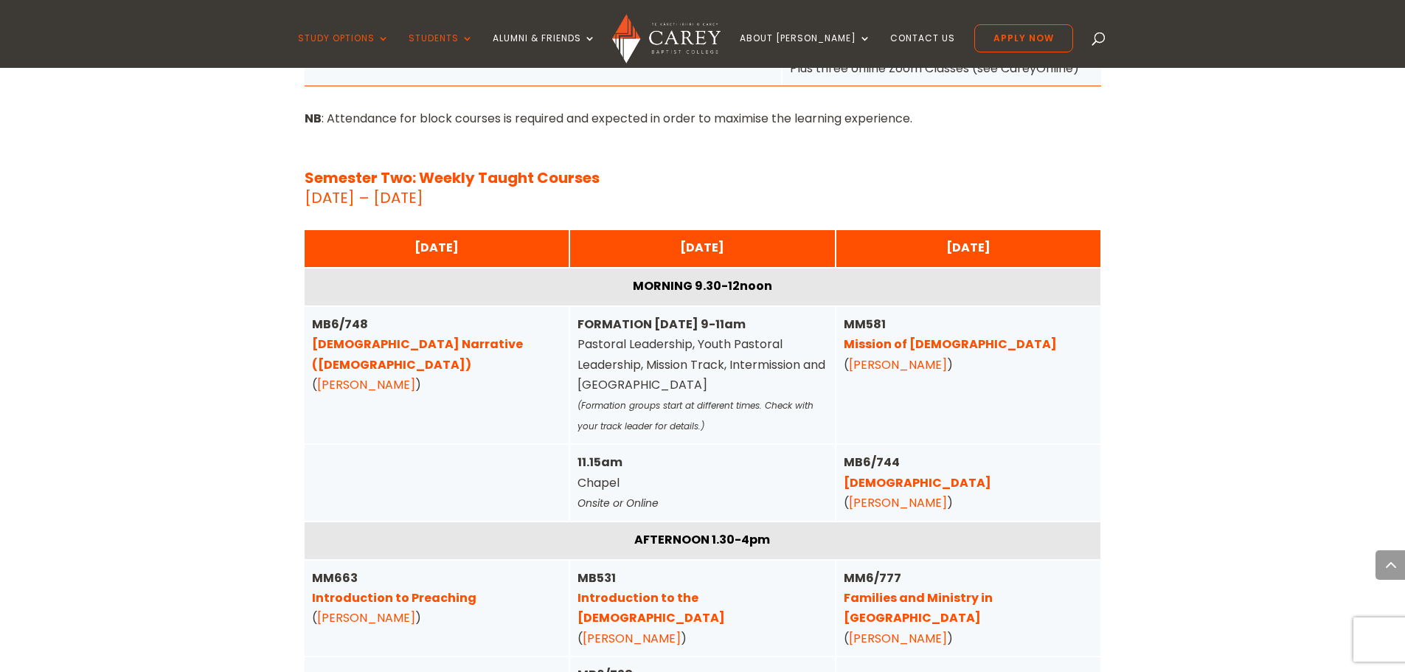
scroll to position [4867, 0]
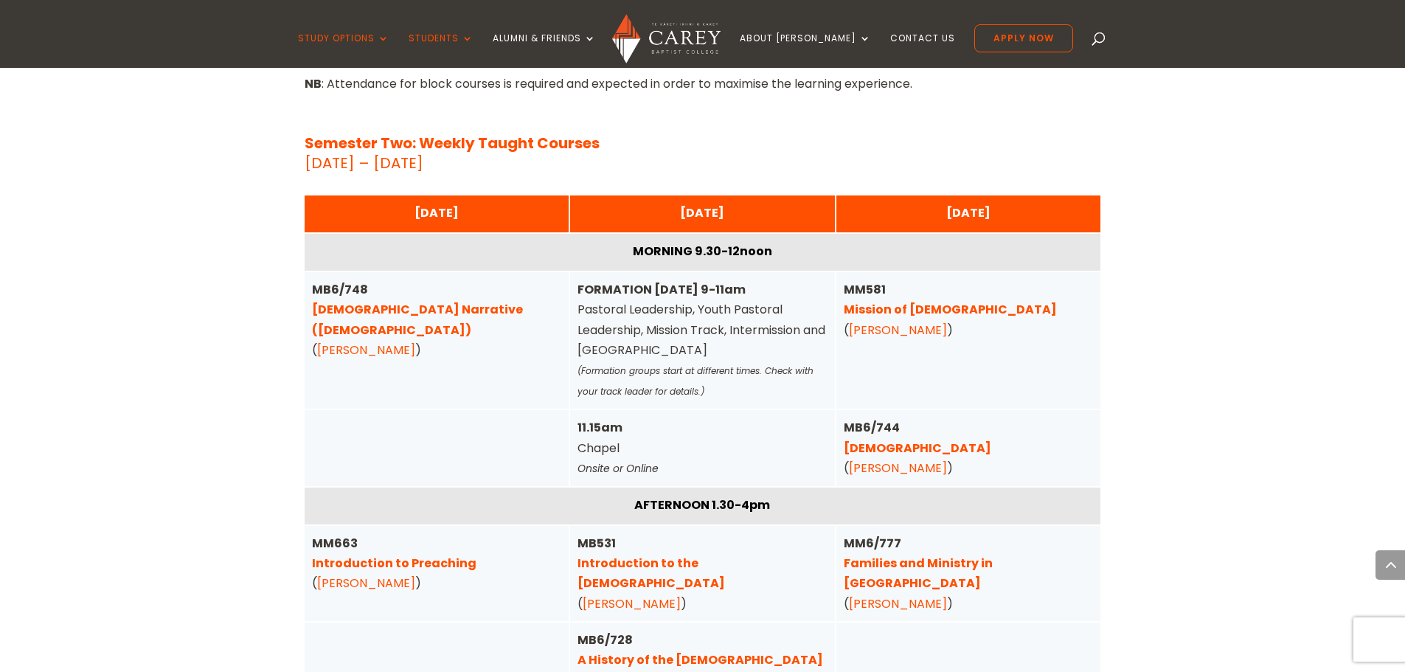
click at [909, 440] on link "1 Corinthians" at bounding box center [917, 448] width 147 height 17
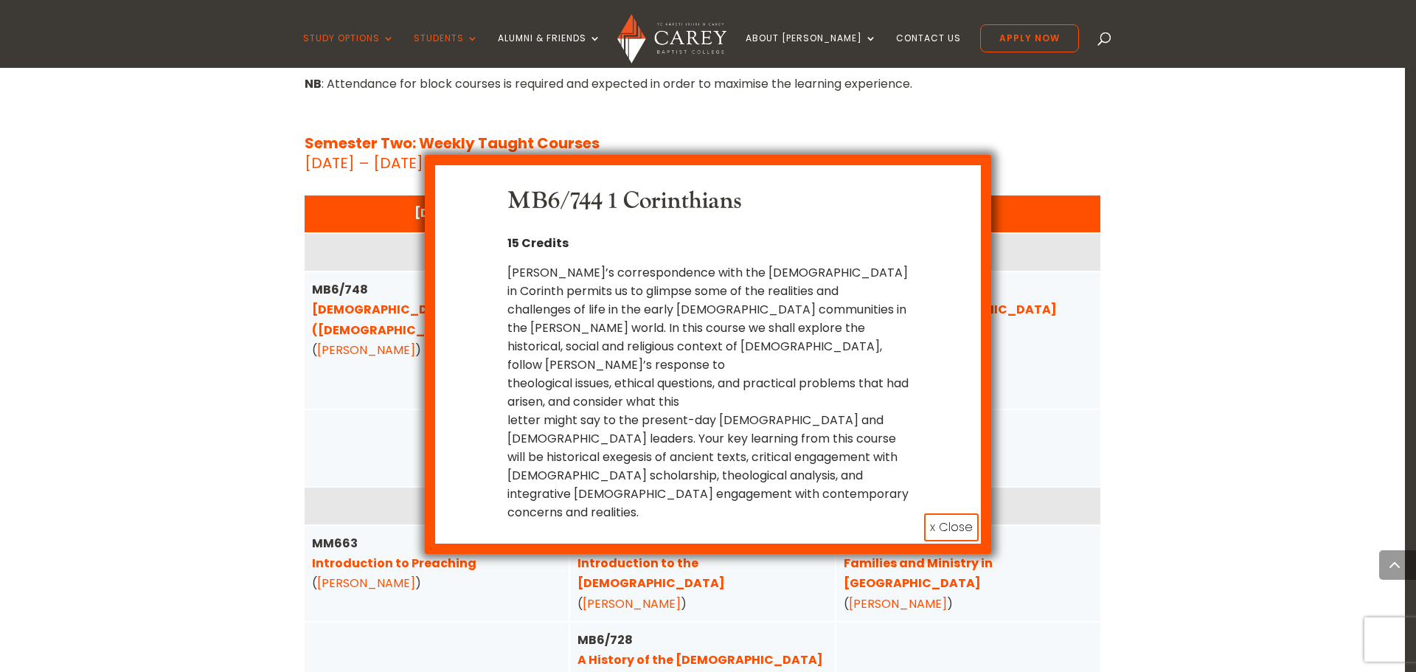
click at [948, 513] on button "x Close" at bounding box center [951, 527] width 55 height 28
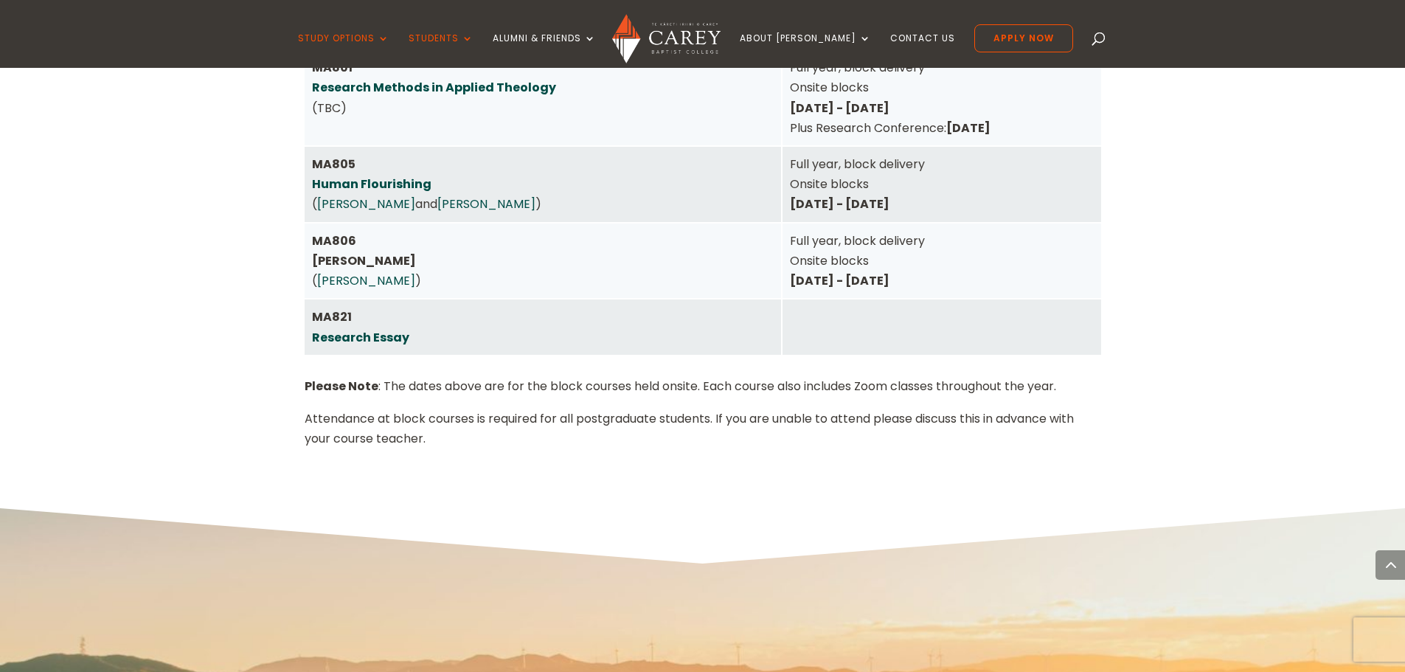
scroll to position [6416, 0]
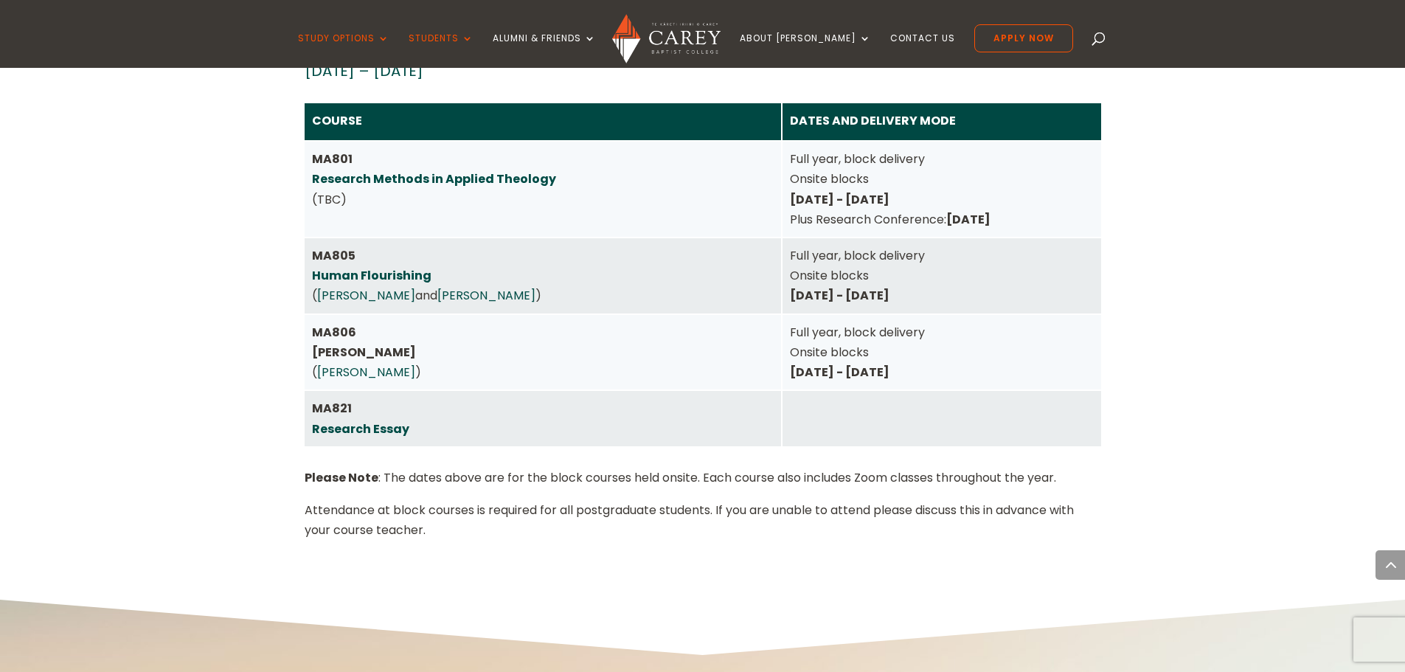
click at [554, 500] on p "Attendance at block courses is required for all postgraduate students. If you a…" at bounding box center [703, 520] width 796 height 40
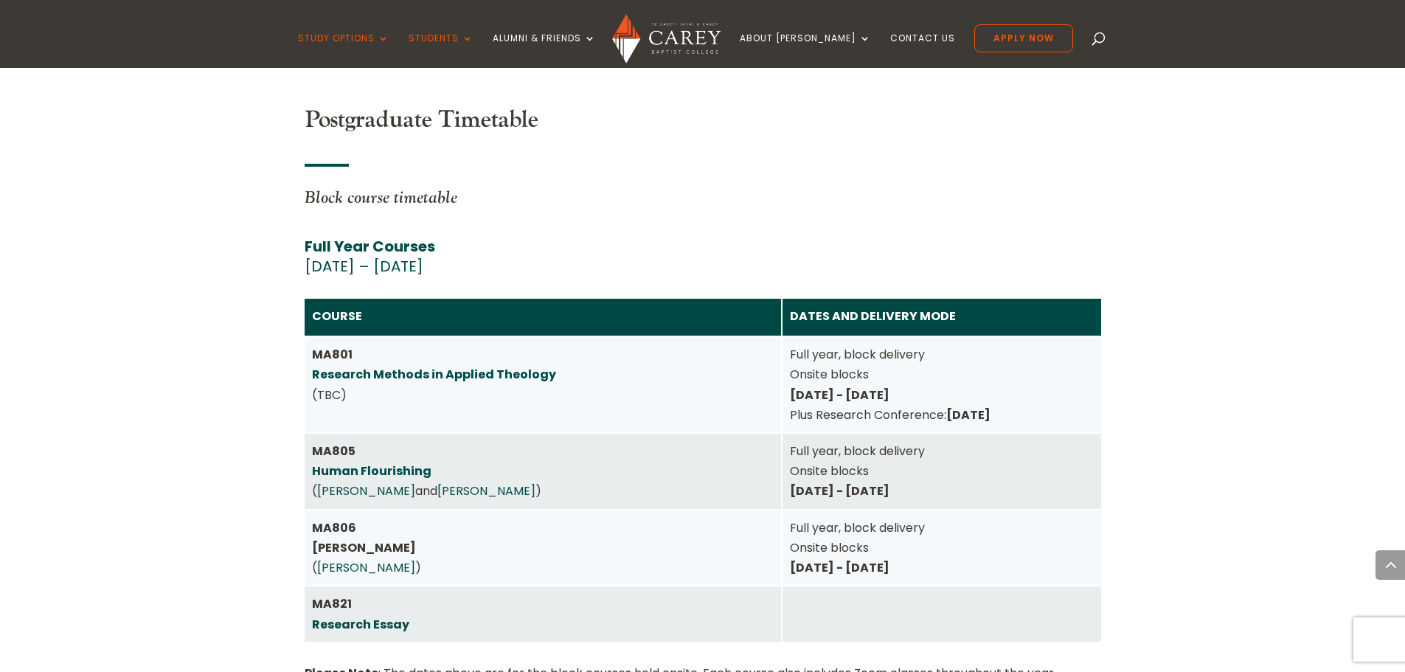
scroll to position [6195, 0]
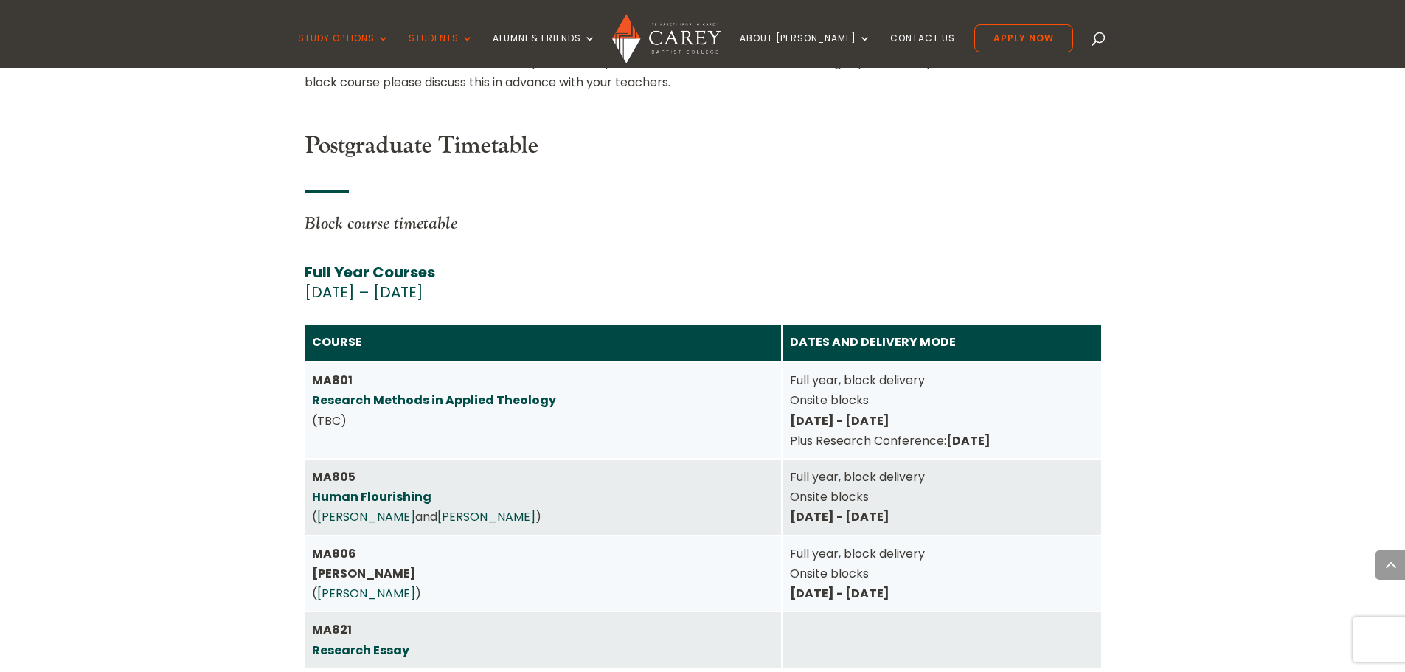
click at [403, 392] on link "Research Methods in Applied Theology" at bounding box center [434, 400] width 244 height 17
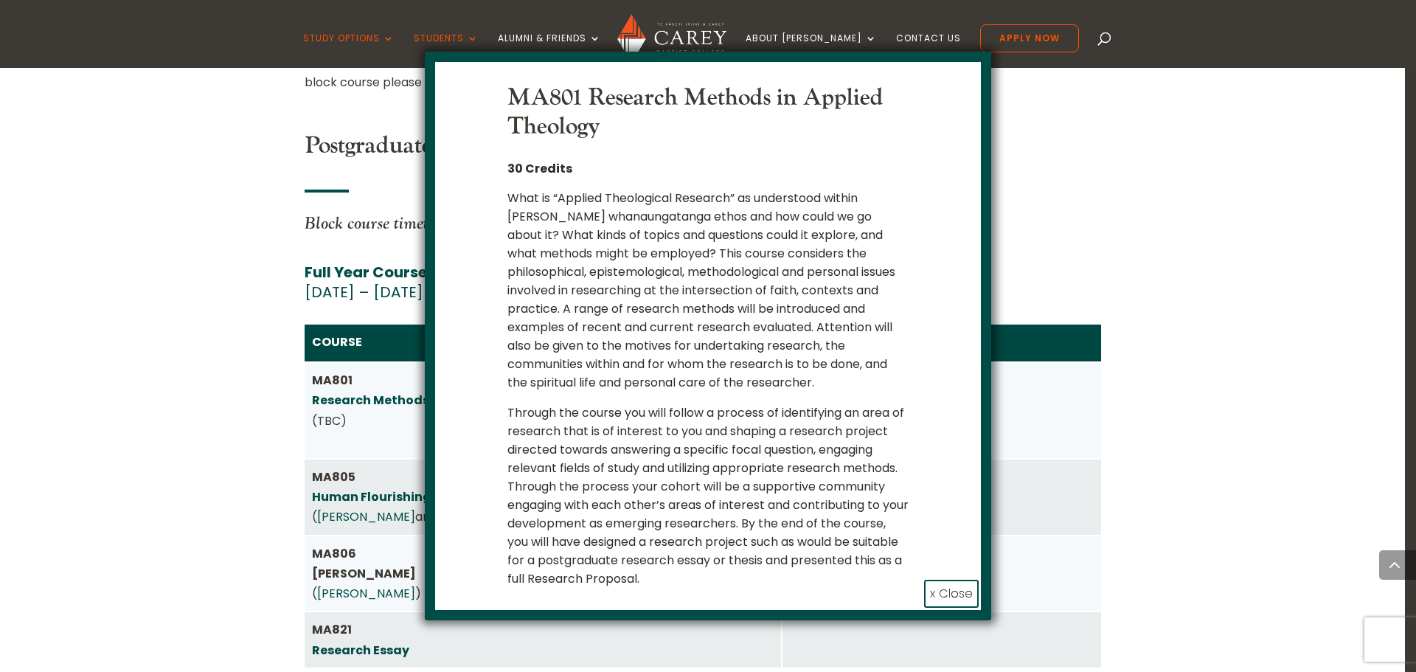
click at [942, 594] on button "x Close" at bounding box center [951, 594] width 55 height 28
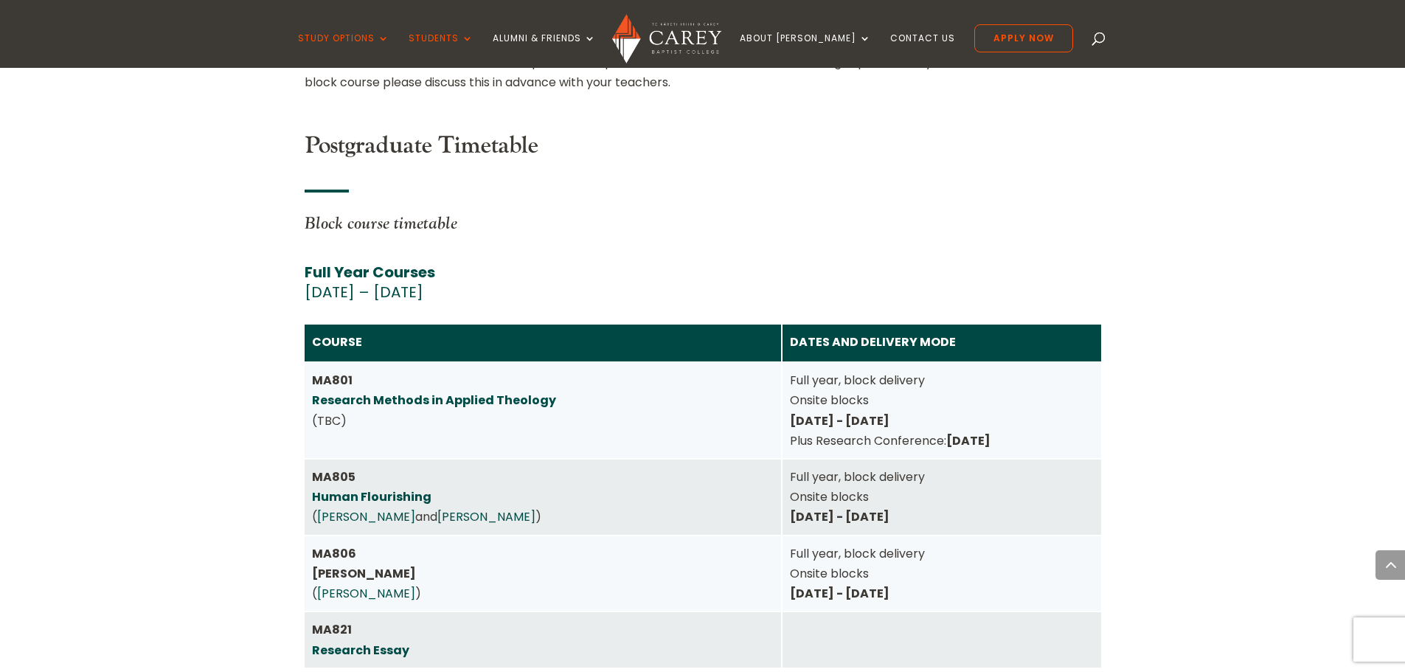
click at [398, 488] on link "Human Flourishing" at bounding box center [371, 496] width 119 height 17
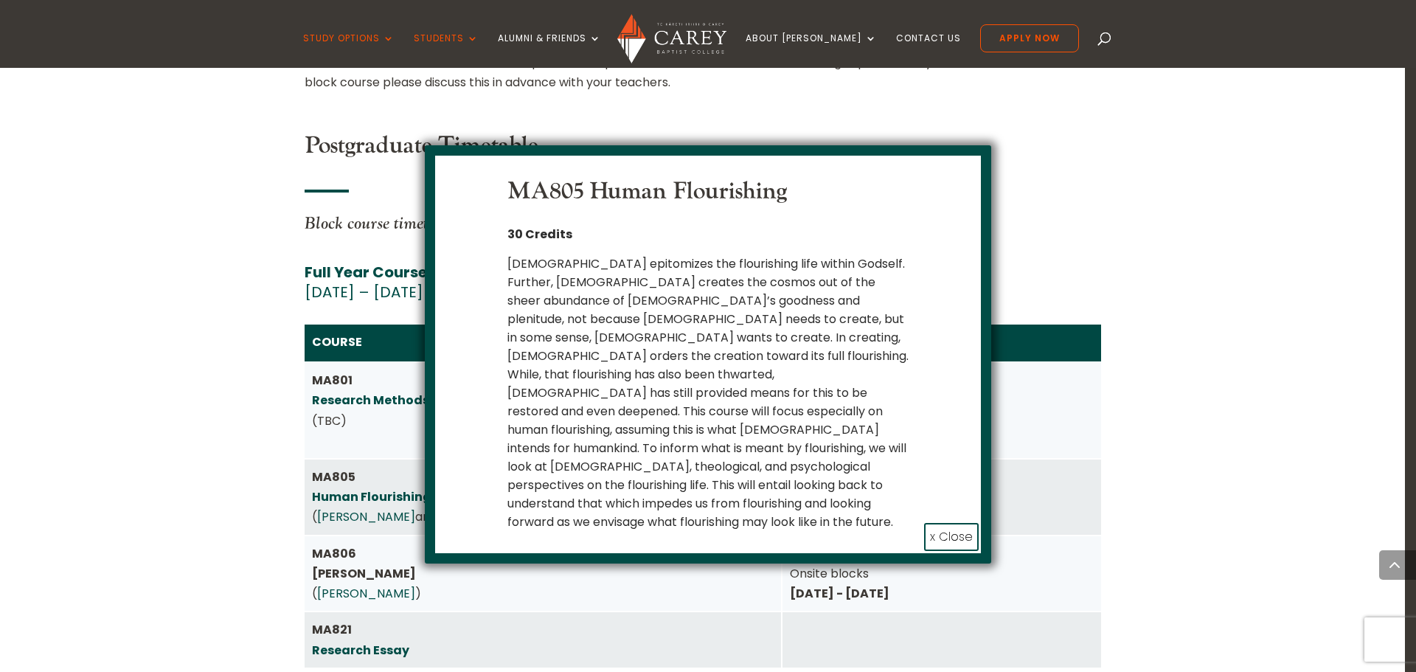
click at [956, 523] on button "x Close" at bounding box center [951, 537] width 55 height 28
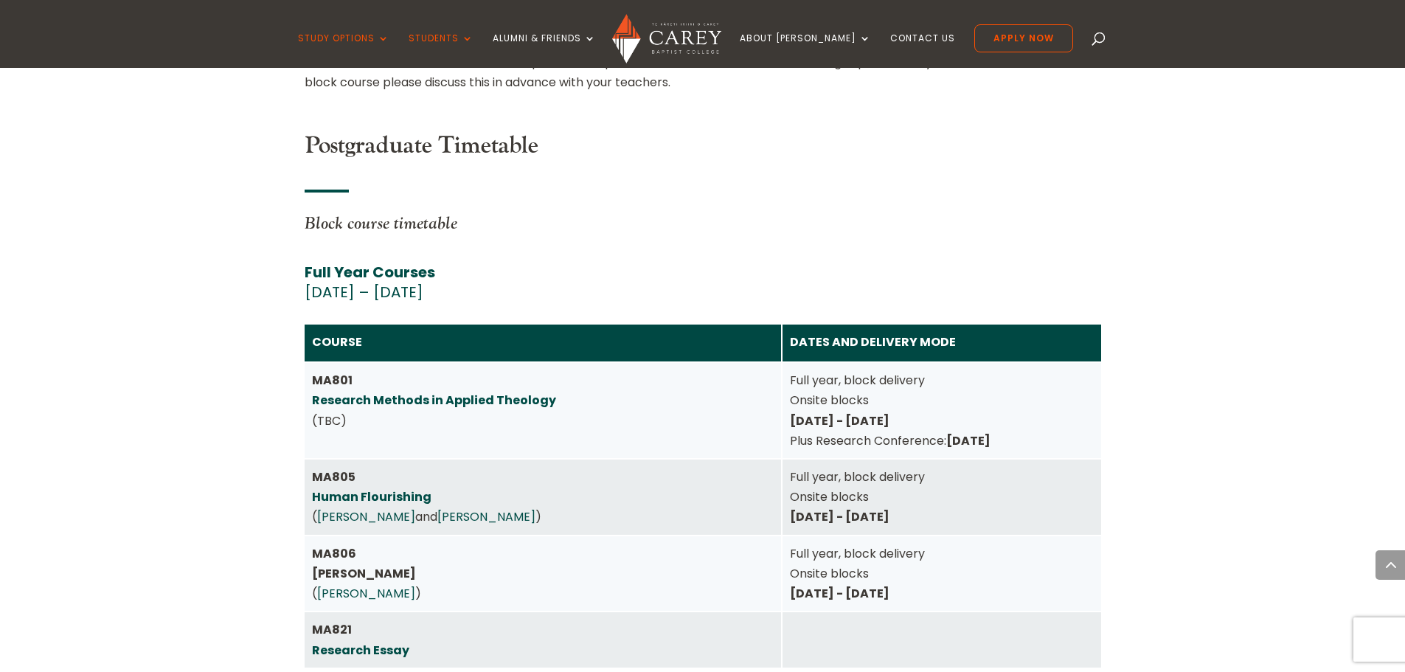
click at [327, 545] on strong "MA806 Luke" at bounding box center [364, 563] width 104 height 37
click at [322, 545] on strong "MA806 Luke" at bounding box center [364, 563] width 104 height 37
click at [569, 536] on div "MA806 Luke ( Emma Stokes )" at bounding box center [543, 573] width 476 height 75
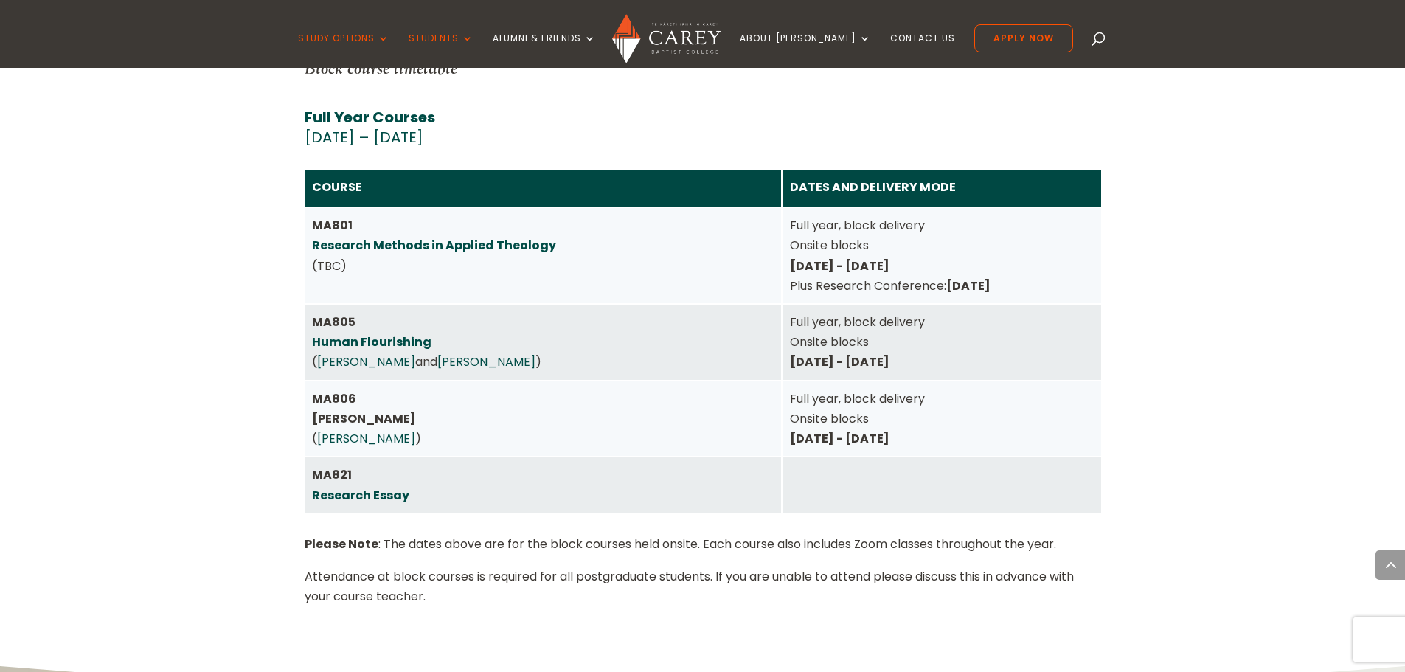
scroll to position [6268, 0]
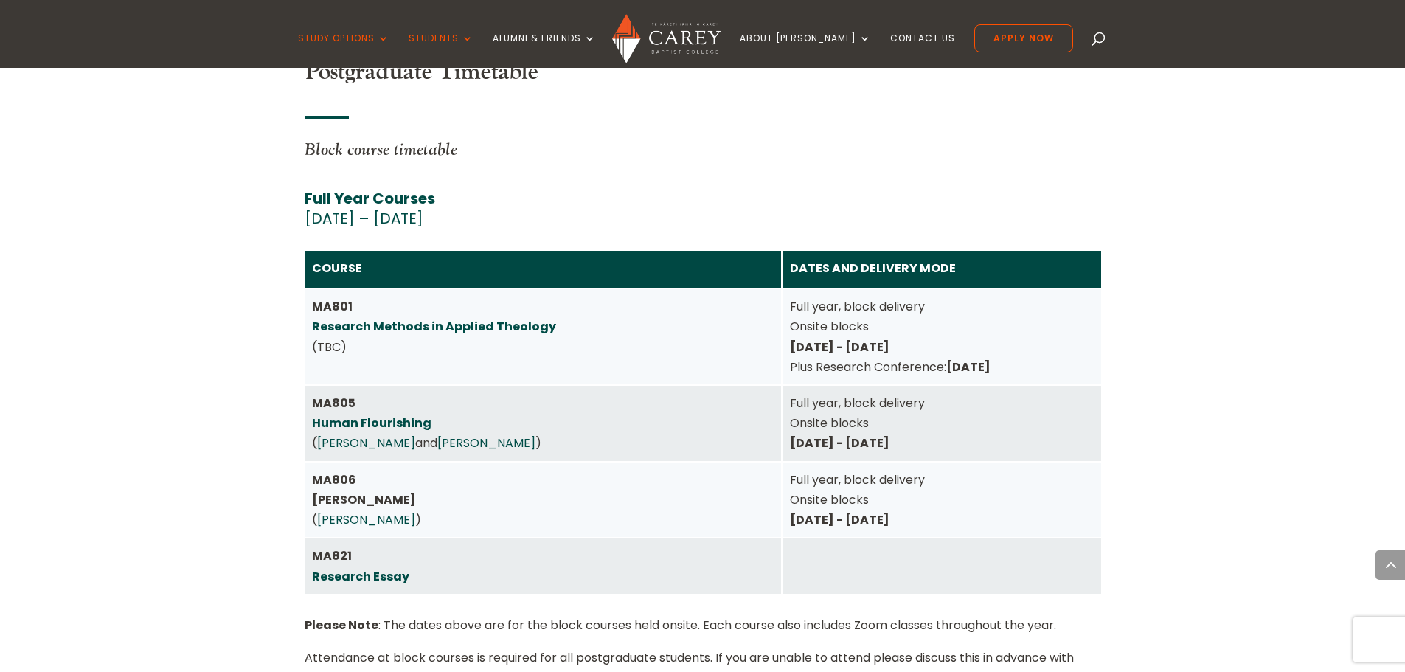
click at [562, 470] on div "MA806 Luke ( Emma Stokes )" at bounding box center [543, 500] width 462 height 60
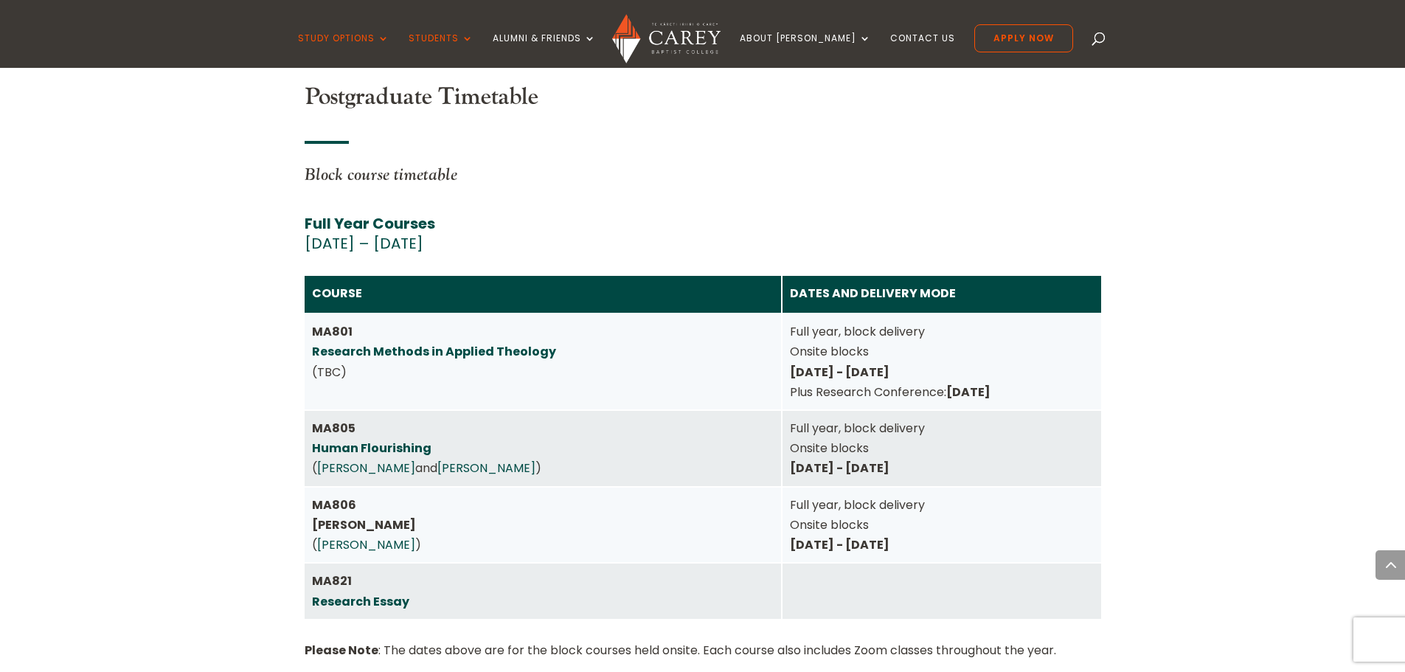
scroll to position [6121, 0]
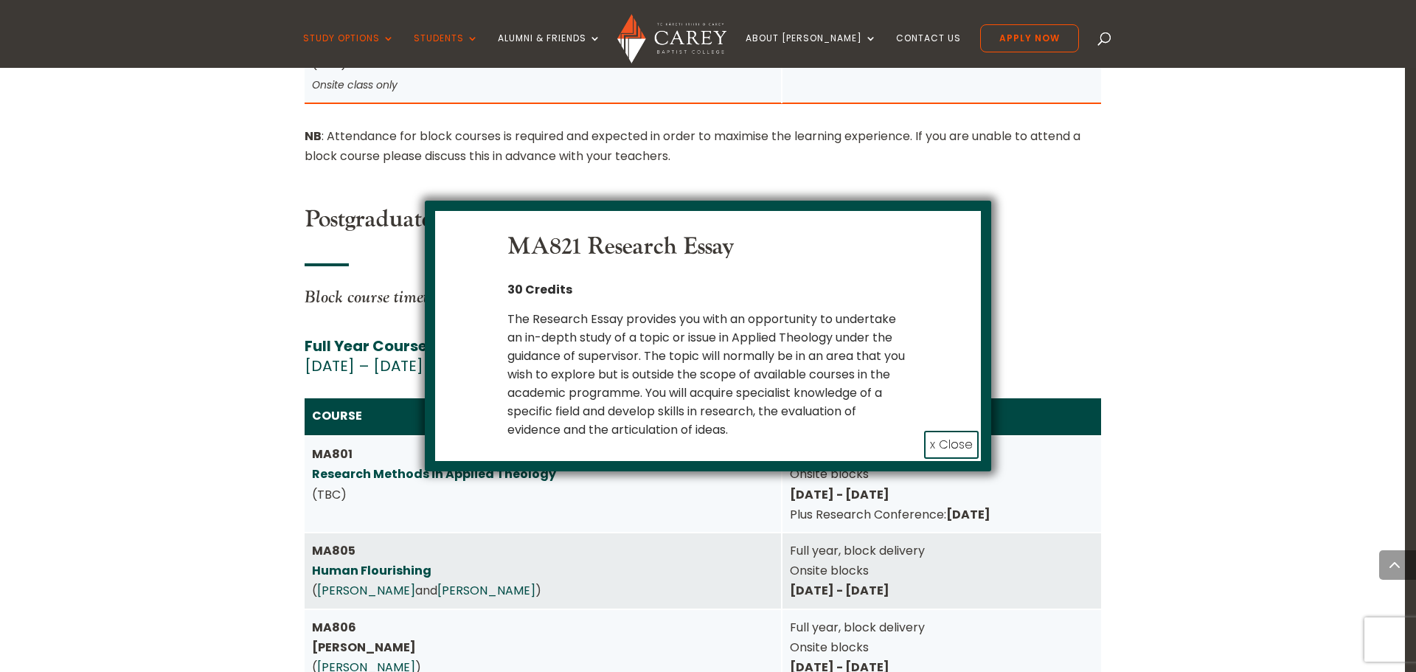
click at [948, 440] on button "x Close" at bounding box center [951, 445] width 55 height 28
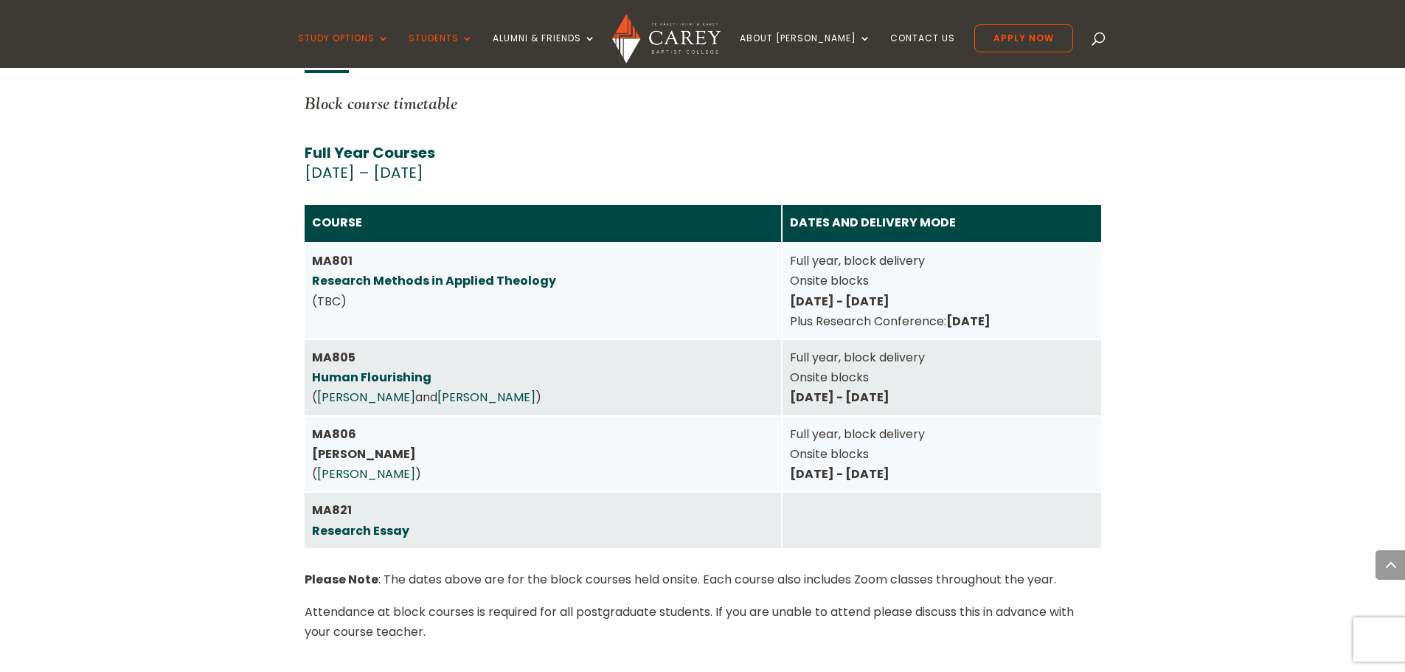
scroll to position [6159, 0]
